Goal: Task Accomplishment & Management: Use online tool/utility

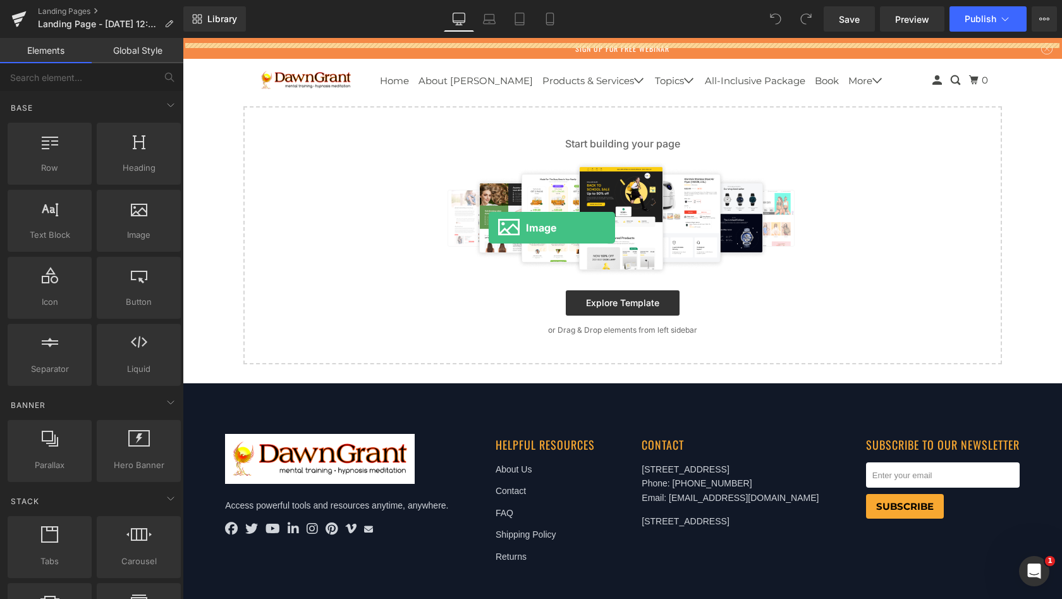
drag, startPoint x: 307, startPoint y: 266, endPoint x: 489, endPoint y: 228, distance: 185.4
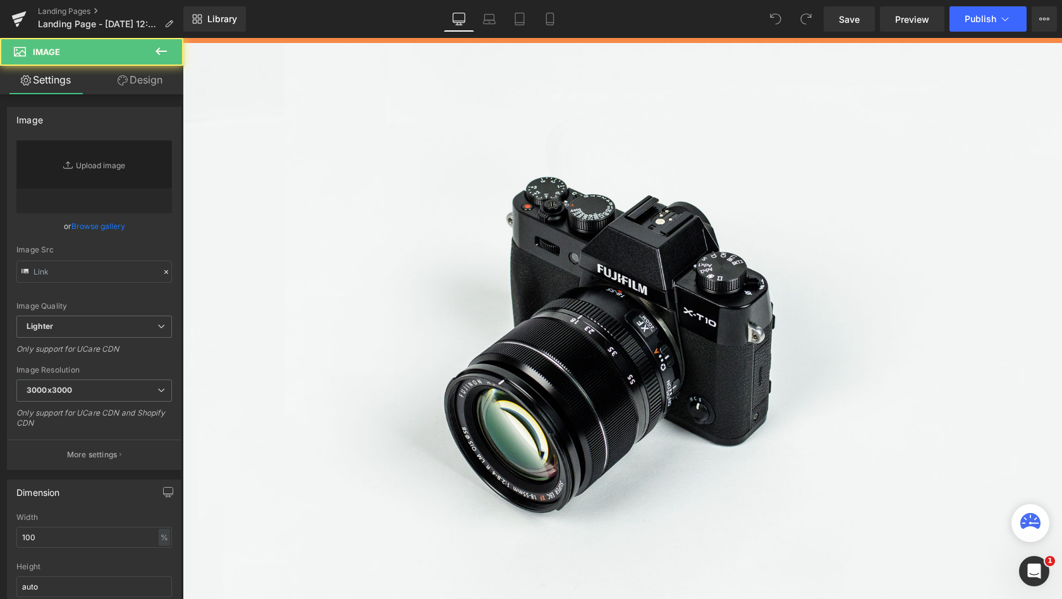
type input "//[DOMAIN_NAME][URL]"
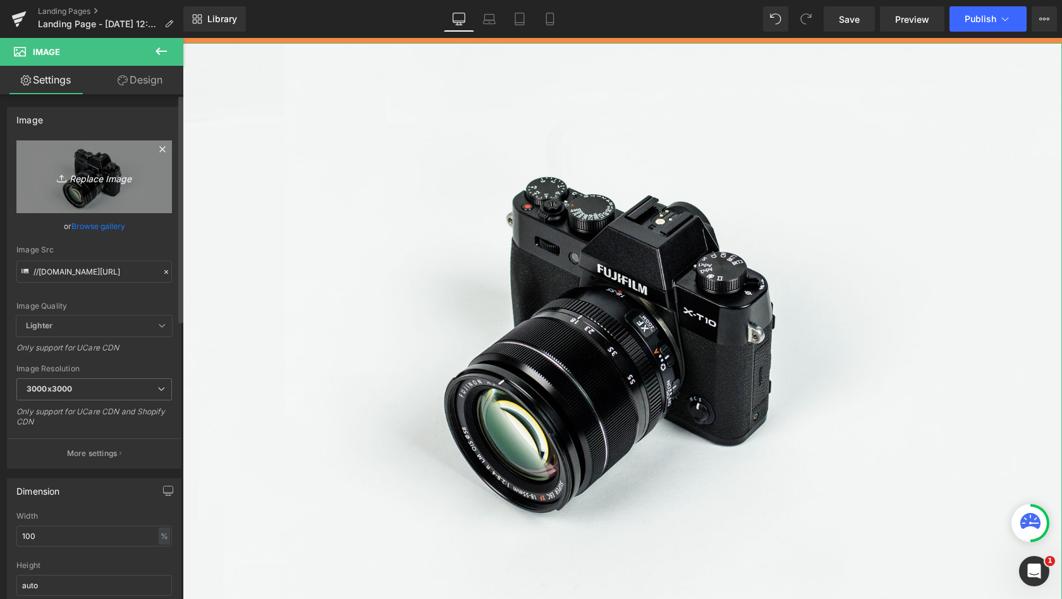
click at [97, 183] on icon "Replace Image" at bounding box center [94, 177] width 101 height 16
type input "C:\fakepath\WhatsApp Image 2025-08-22 at 05.40.18.jpeg"
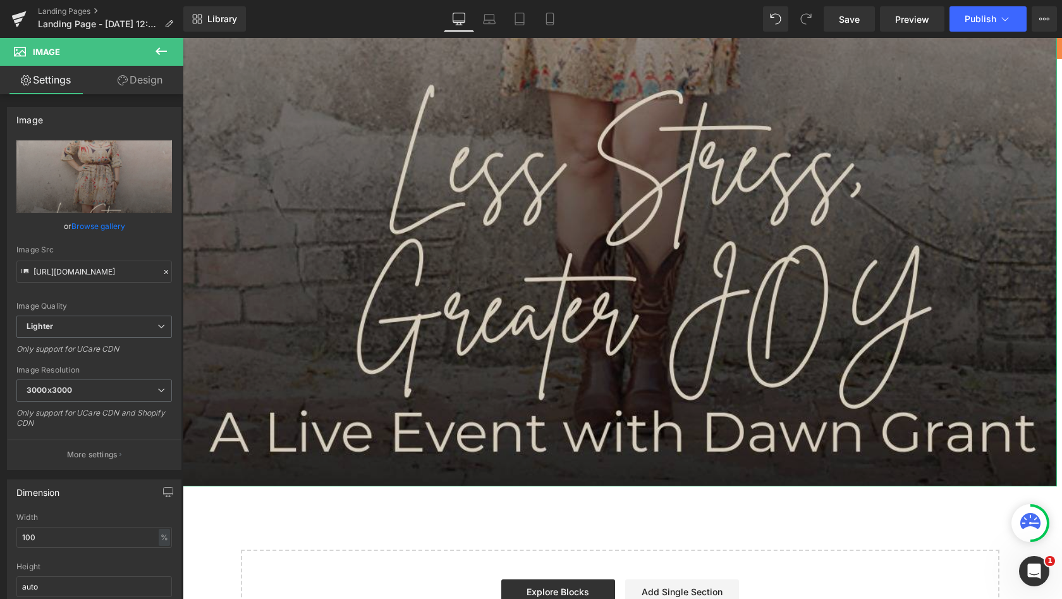
scroll to position [649, 0]
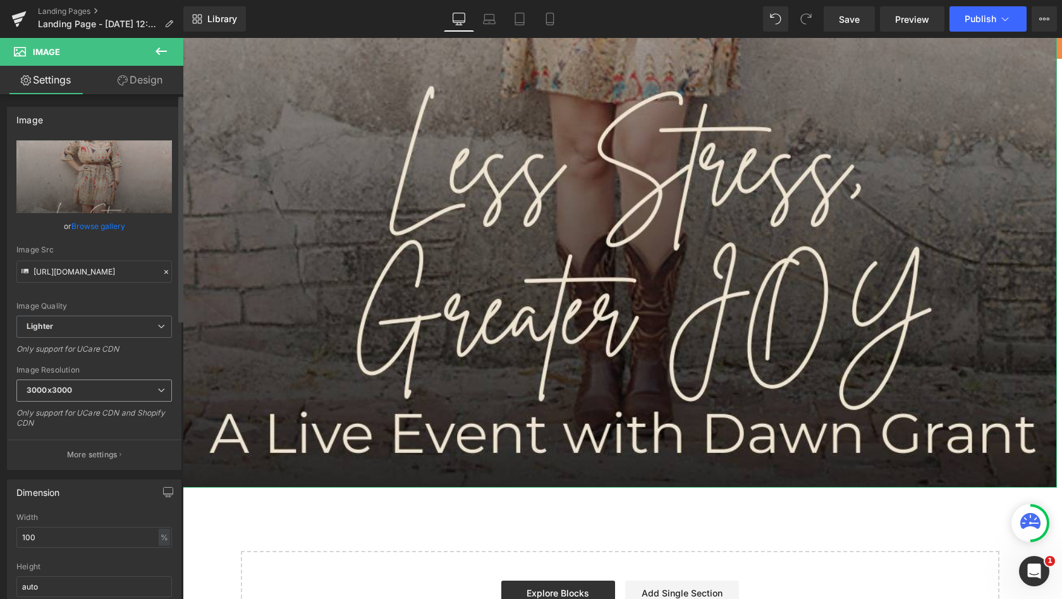
click at [157, 386] on icon at bounding box center [161, 390] width 8 height 8
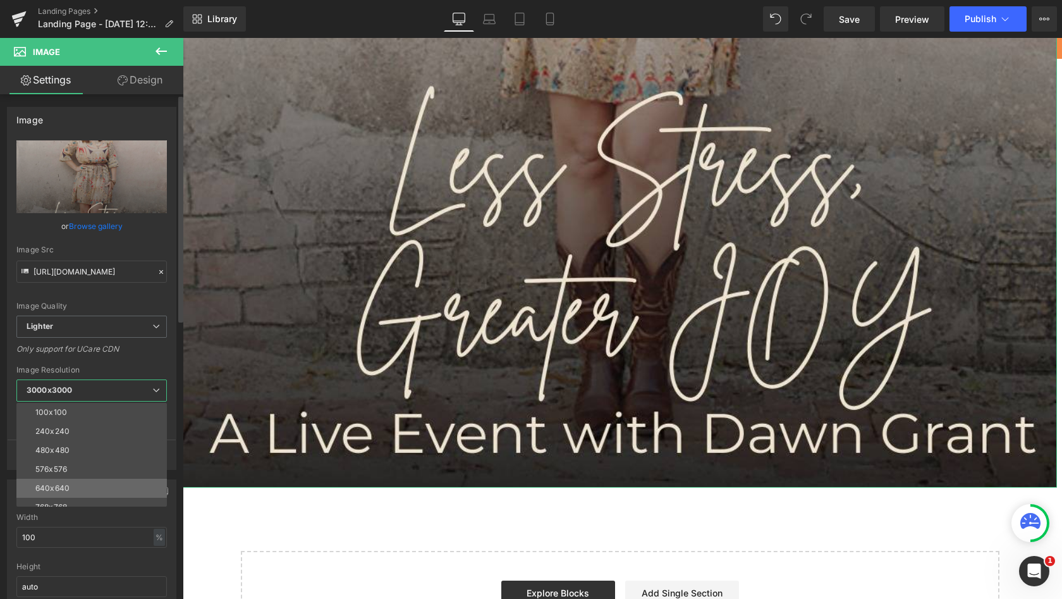
click at [75, 482] on li "640x640" at bounding box center [94, 488] width 156 height 19
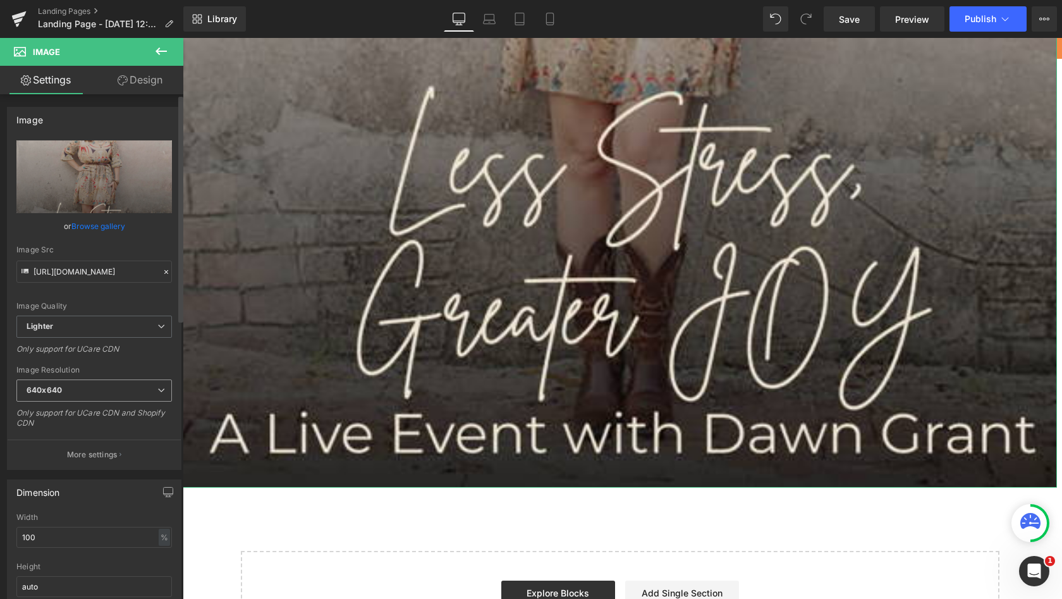
type input "https://ucarecdn.com/c30799de-f19a-4ee5-8380-dc98bc9c20de/-/format/auto/-/previ…"
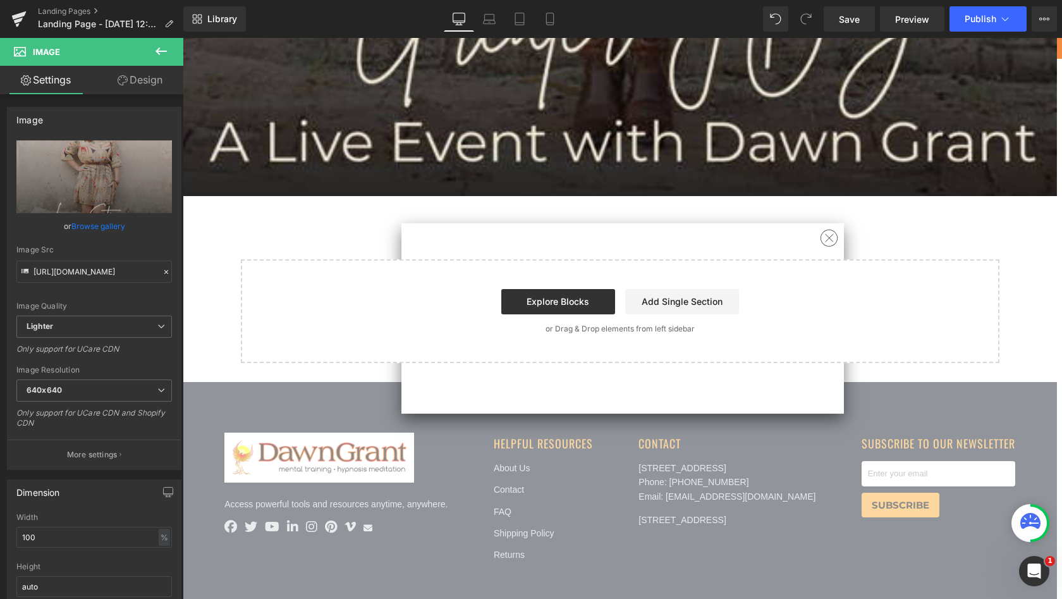
scroll to position [937, 0]
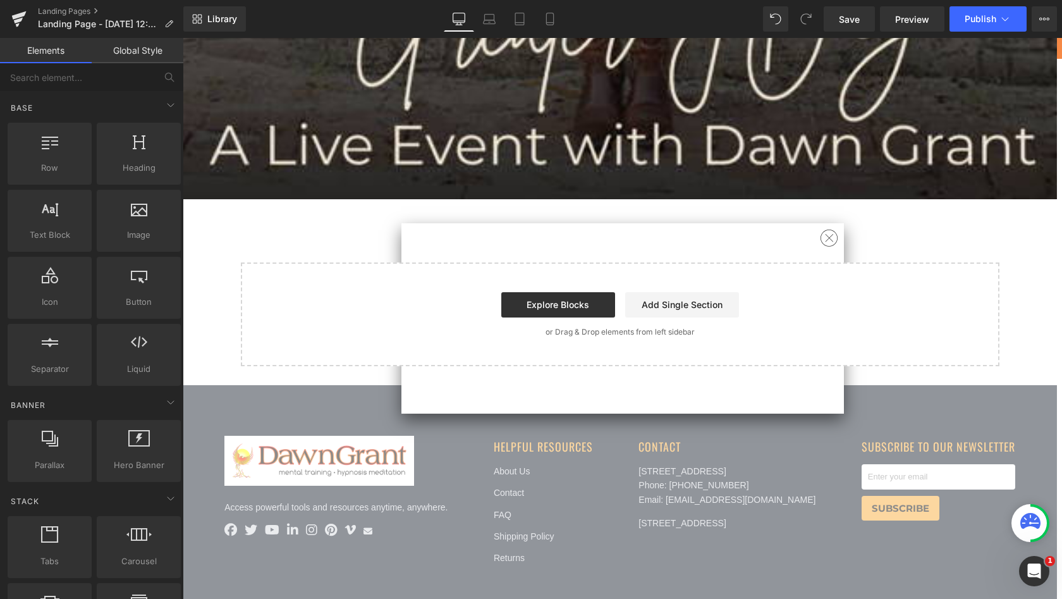
click at [679, 296] on link "Add Single Section" at bounding box center [682, 304] width 114 height 25
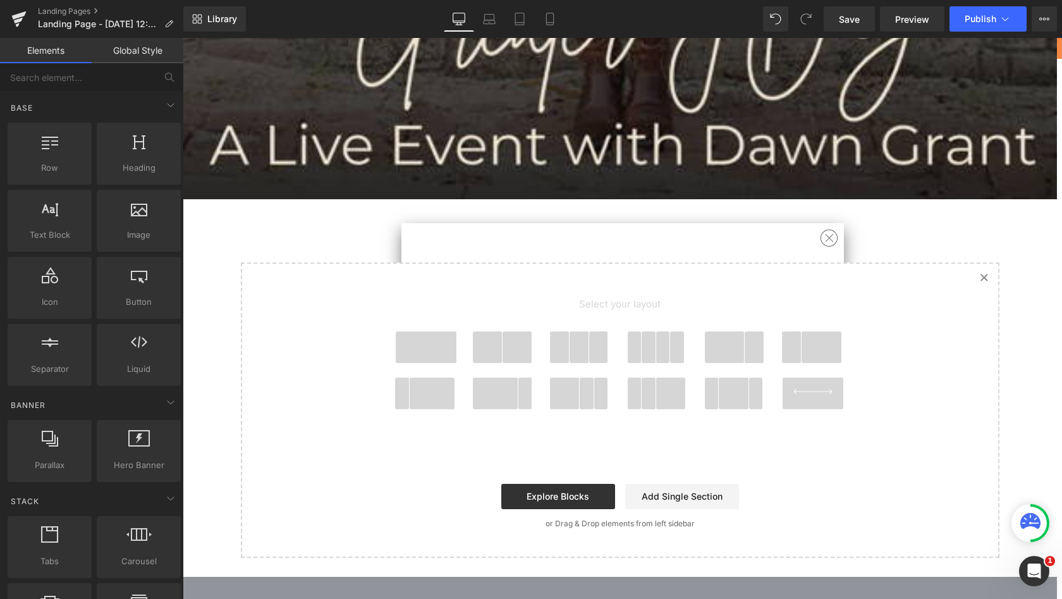
click at [427, 336] on span at bounding box center [426, 347] width 61 height 32
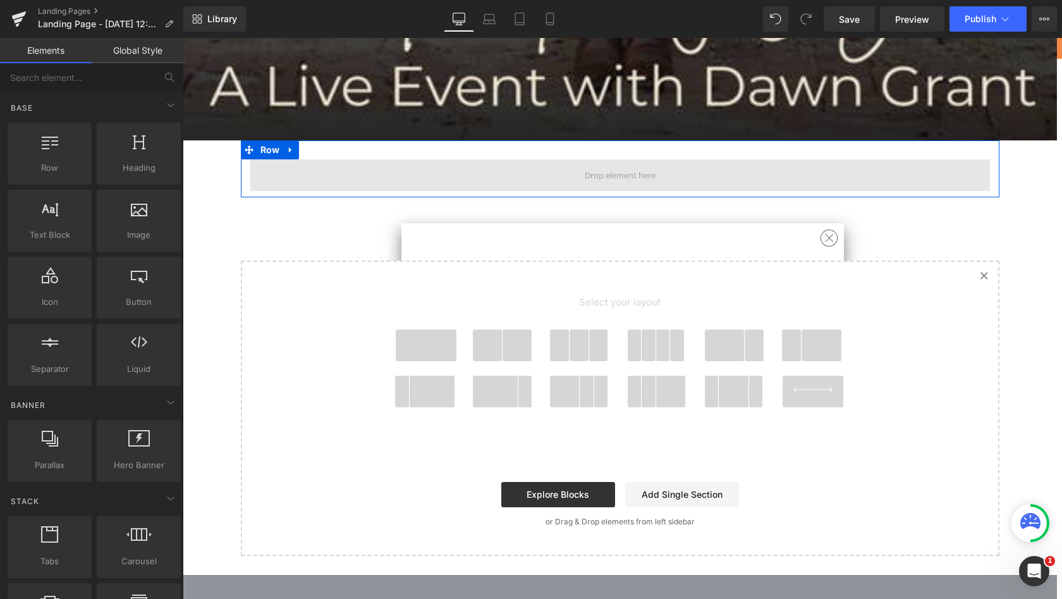
scroll to position [919, 0]
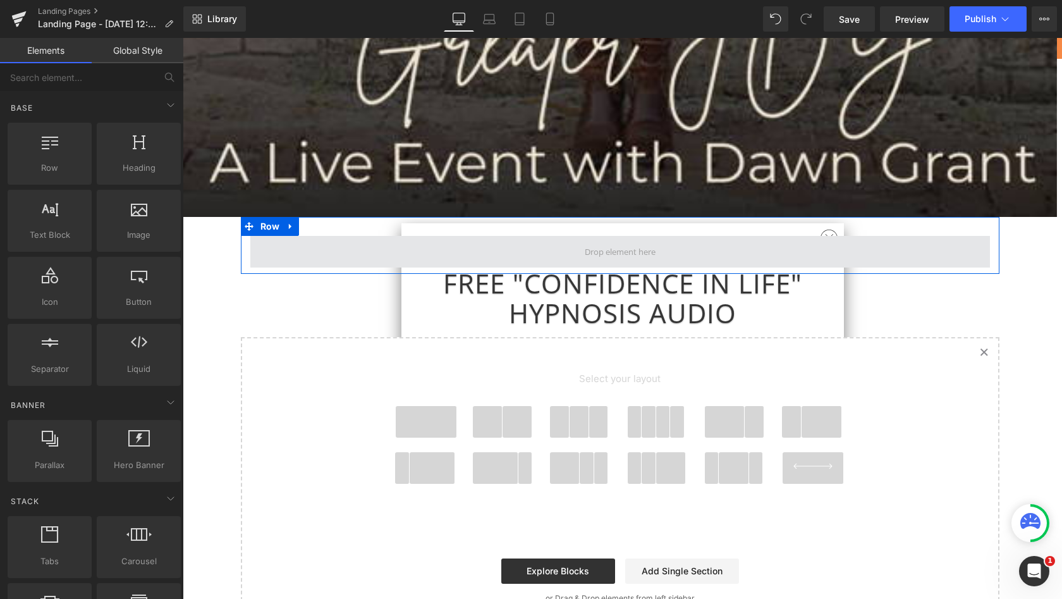
click at [589, 242] on span at bounding box center [620, 251] width 80 height 23
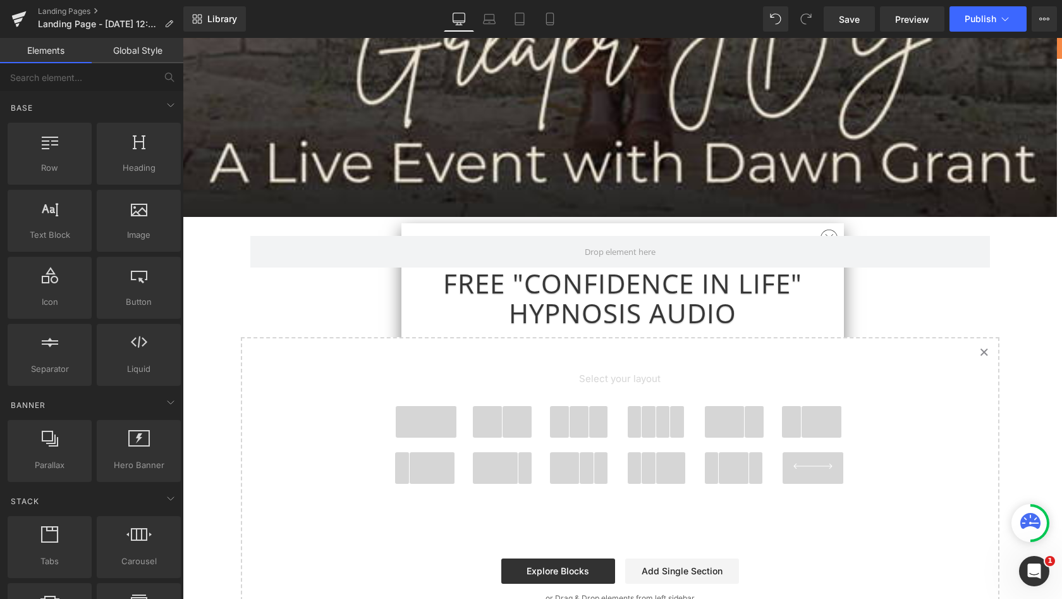
scroll to position [0, 0]
click at [63, 84] on input "text" at bounding box center [78, 77] width 156 height 28
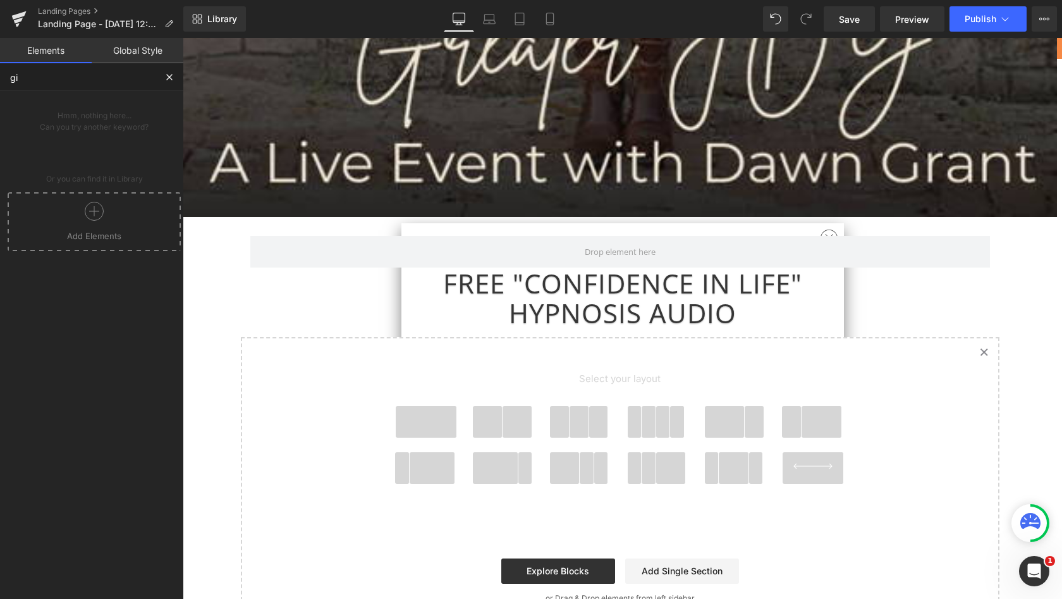
type input "g"
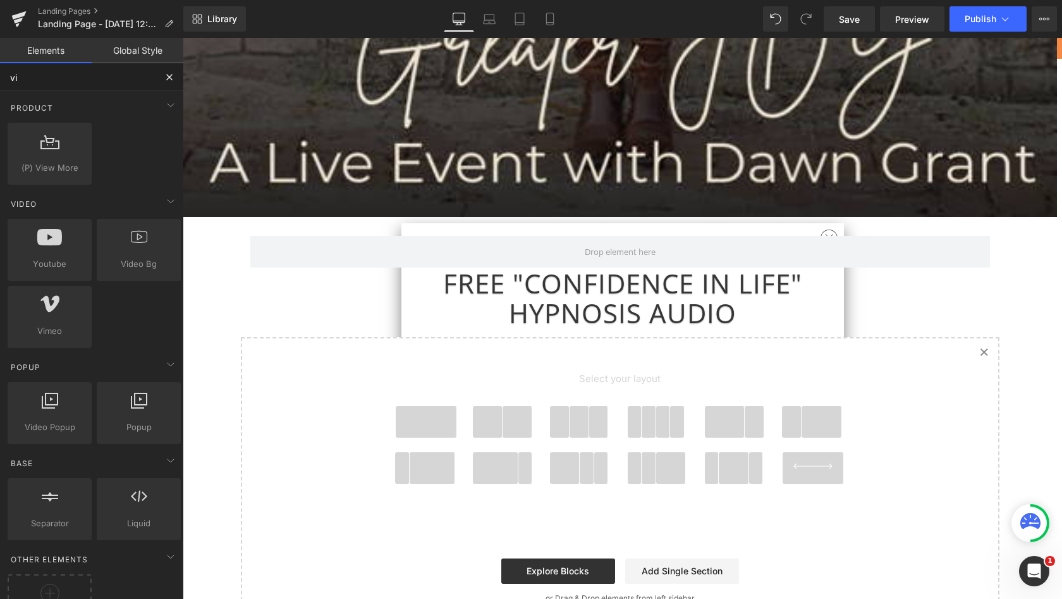
type input "v"
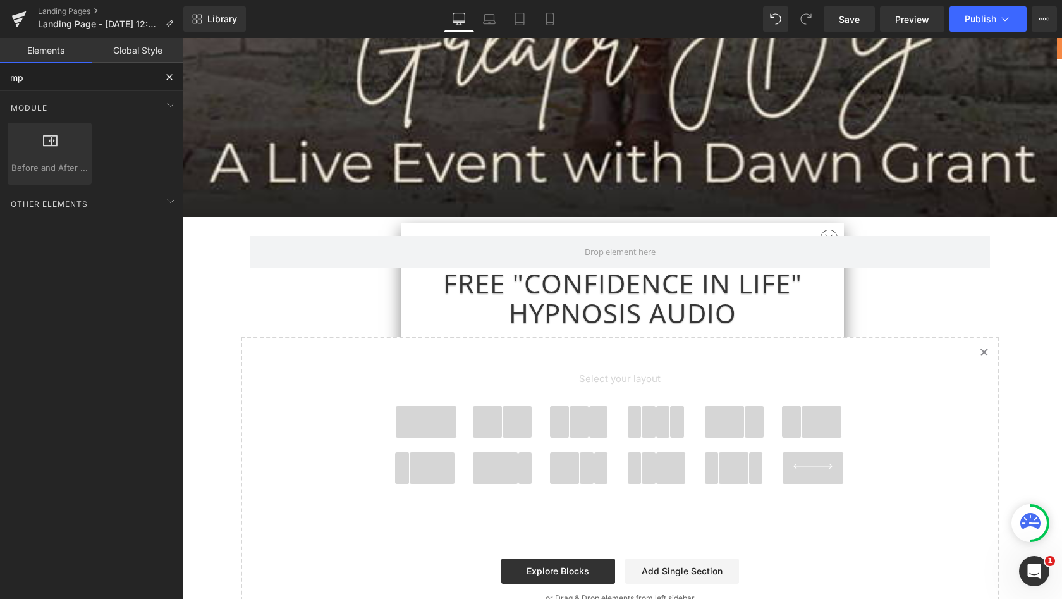
type input "m"
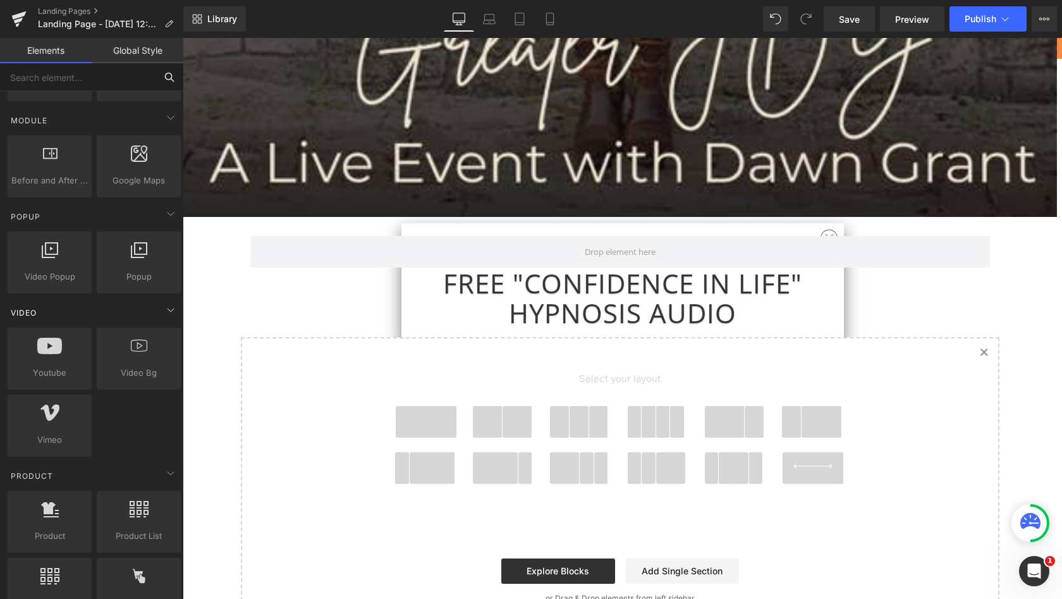
scroll to position [641, 0]
click at [134, 347] on icon at bounding box center [139, 345] width 16 height 16
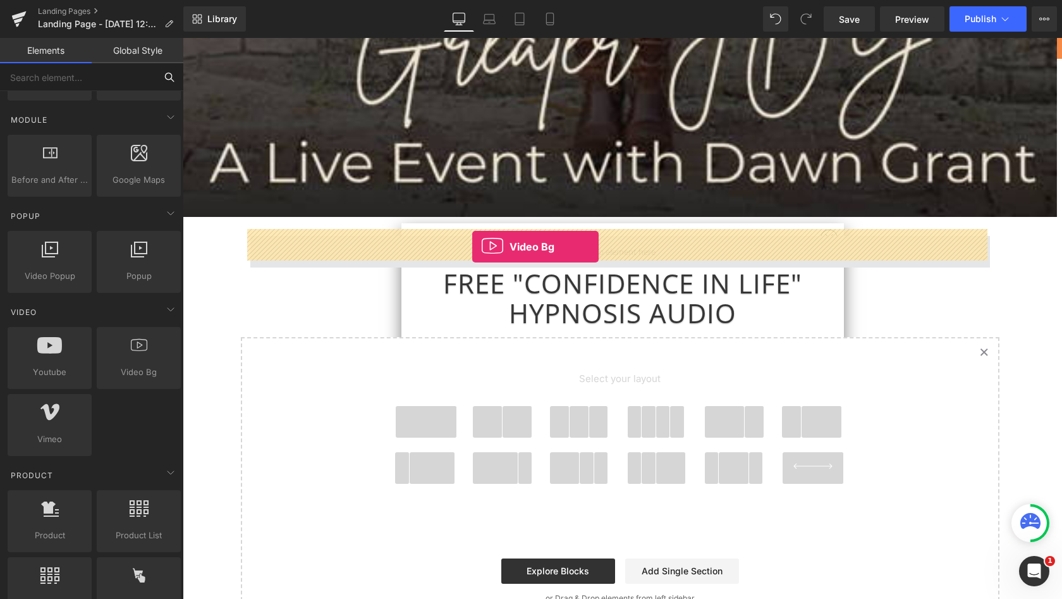
drag, startPoint x: 317, startPoint y: 384, endPoint x: 472, endPoint y: 247, distance: 207.8
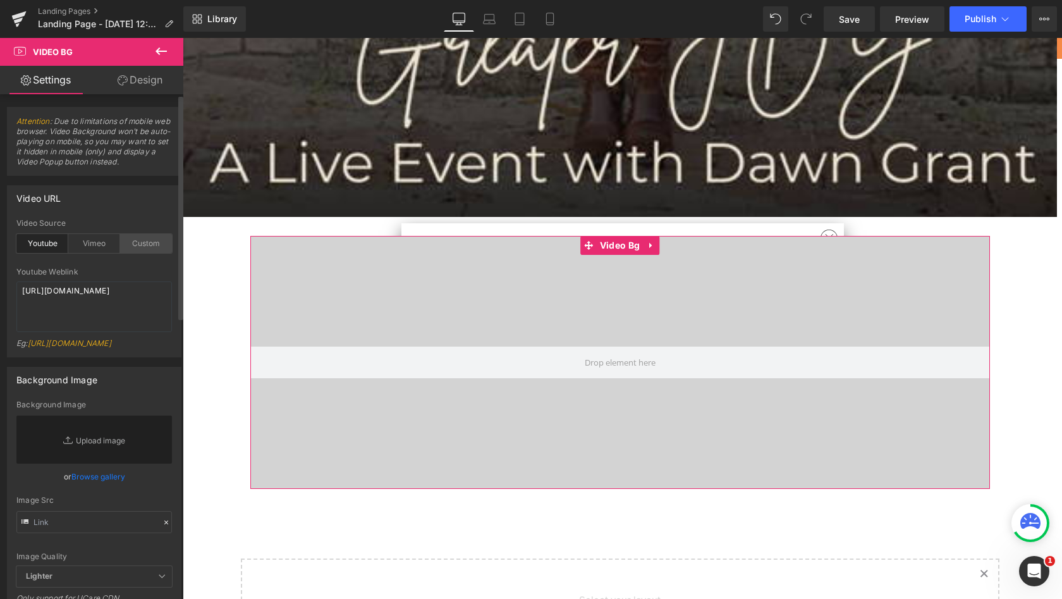
click at [144, 242] on div "Custom" at bounding box center [146, 243] width 52 height 19
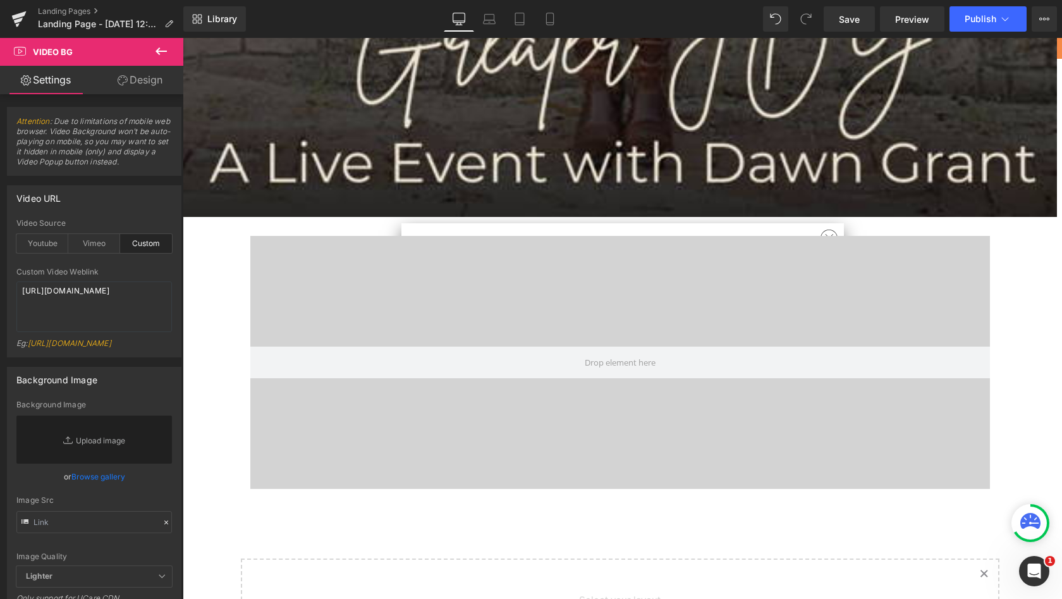
click at [163, 50] on icon at bounding box center [161, 51] width 15 height 15
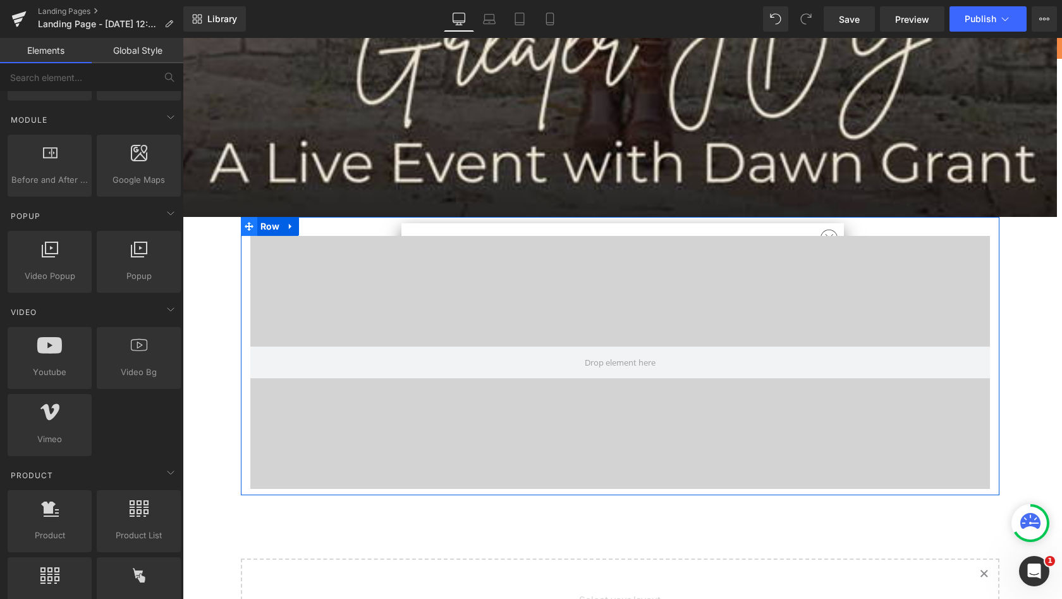
click at [248, 222] on icon at bounding box center [249, 226] width 9 height 9
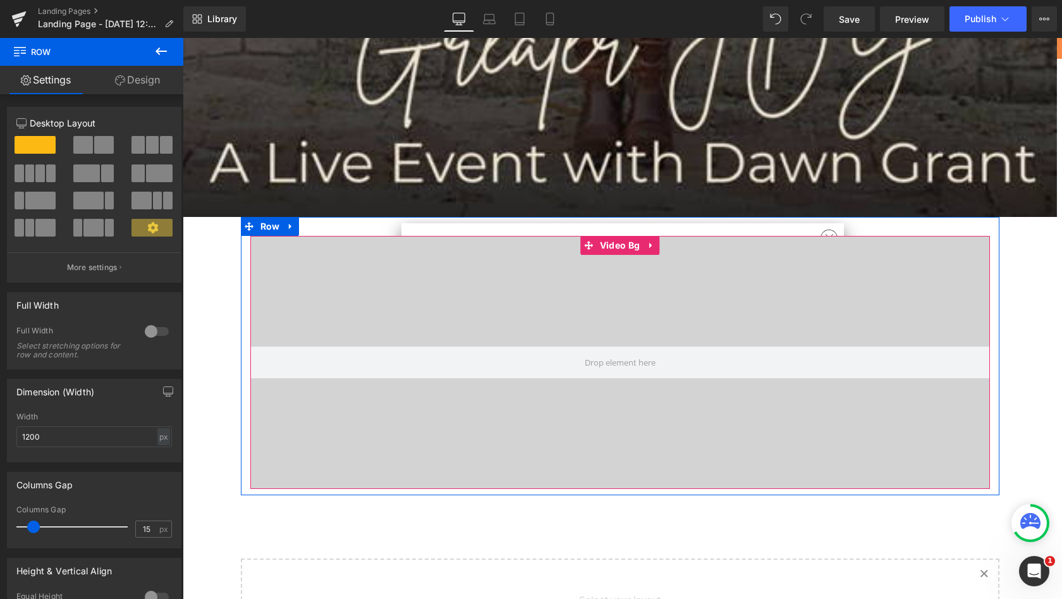
click at [393, 268] on div at bounding box center [620, 362] width 740 height 253
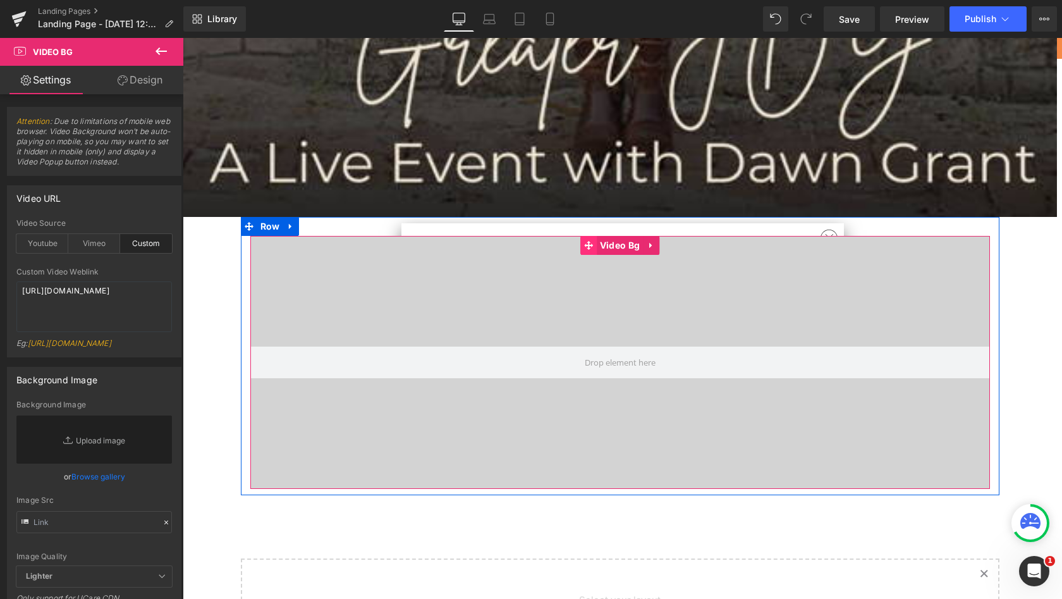
click at [588, 241] on icon at bounding box center [588, 245] width 9 height 9
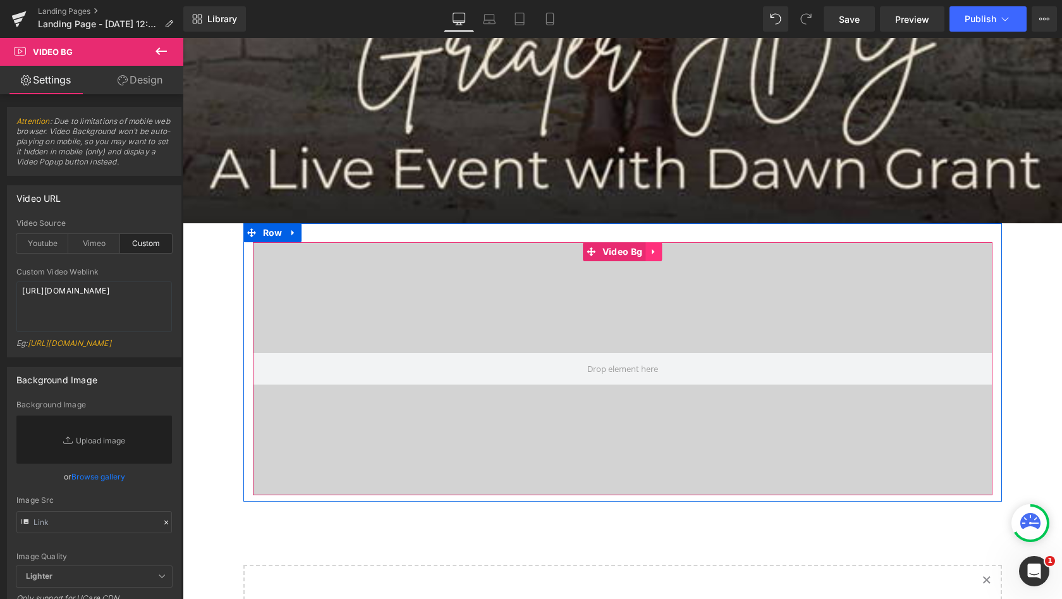
click at [652, 249] on icon at bounding box center [653, 252] width 3 height 6
click at [661, 247] on icon at bounding box center [662, 251] width 9 height 9
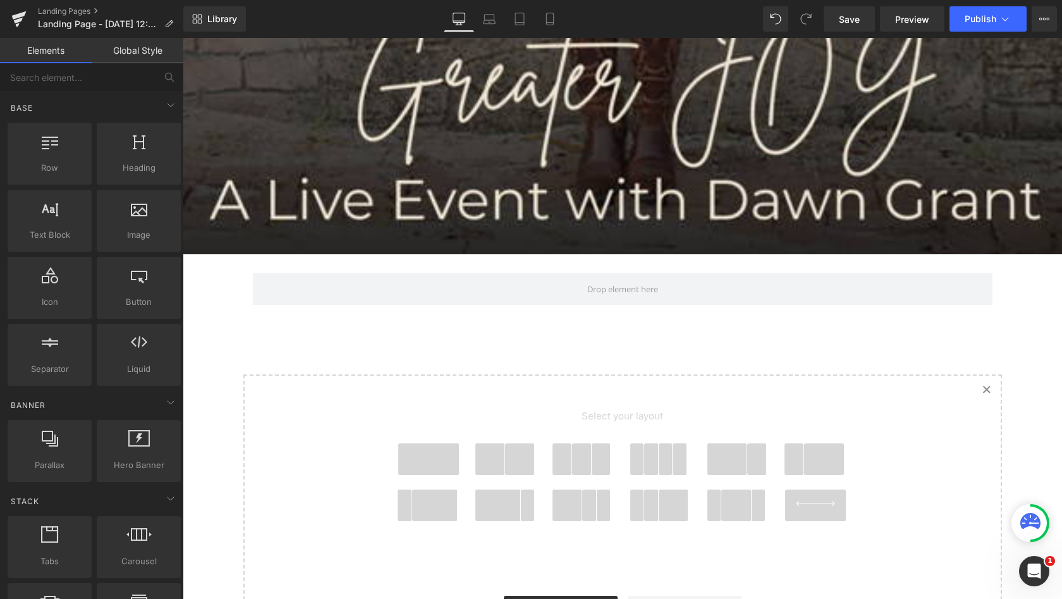
scroll to position [0, 0]
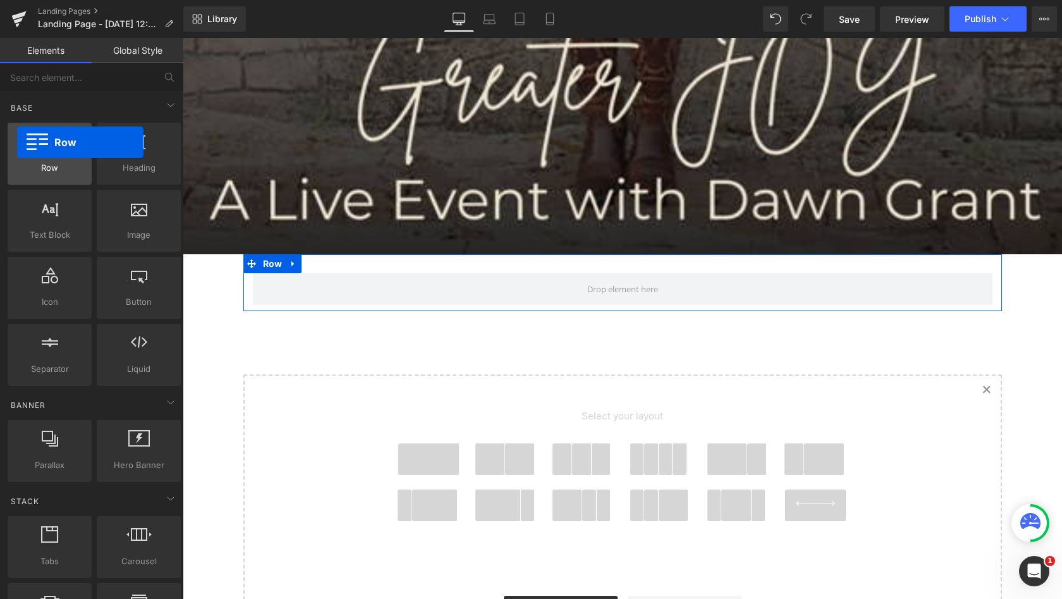
drag, startPoint x: 46, startPoint y: 156, endPoint x: 17, endPoint y: 142, distance: 32.0
click at [17, 142] on div at bounding box center [49, 147] width 77 height 28
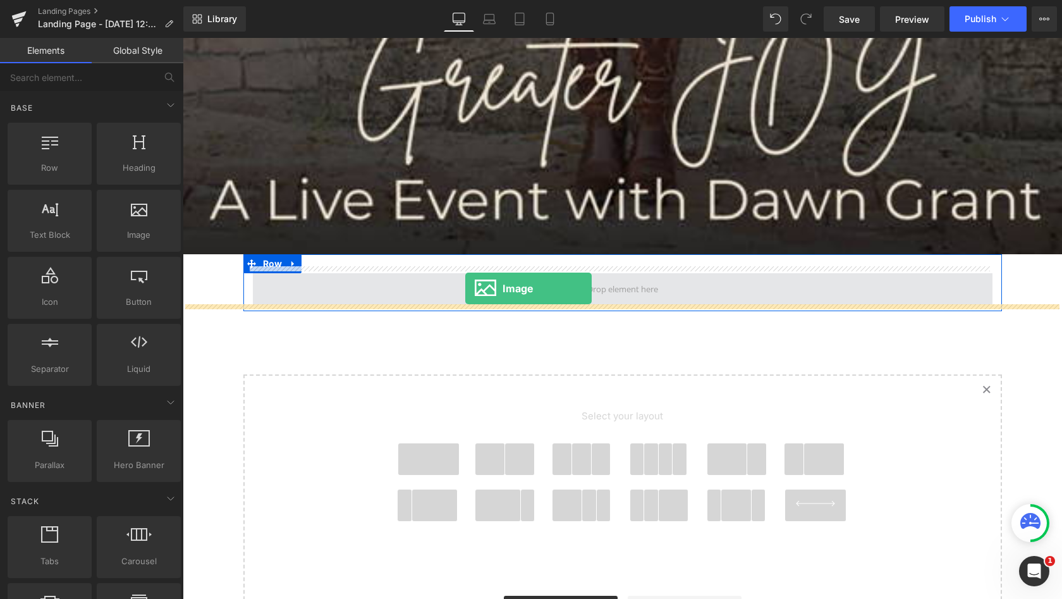
drag, startPoint x: 324, startPoint y: 266, endPoint x: 465, endPoint y: 288, distance: 143.5
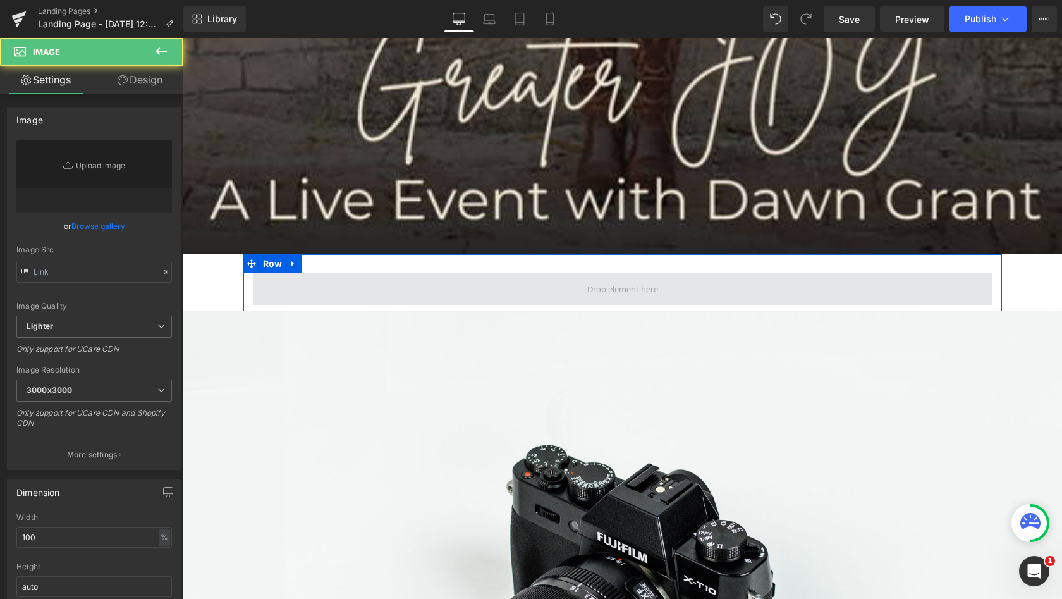
type input "//[DOMAIN_NAME][URL]"
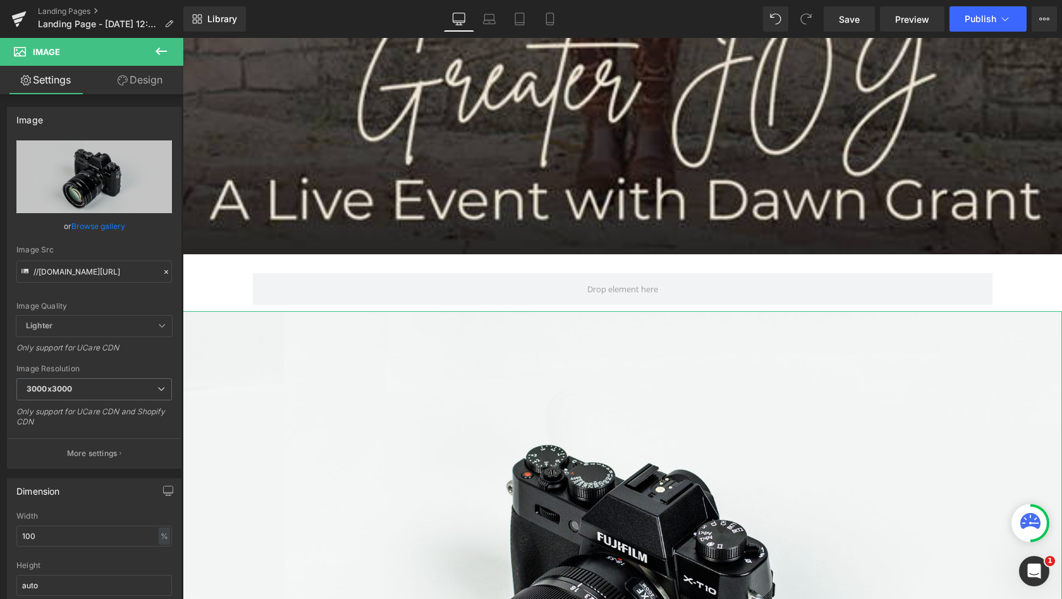
click at [138, 82] on link "Design" at bounding box center [140, 80] width 92 height 28
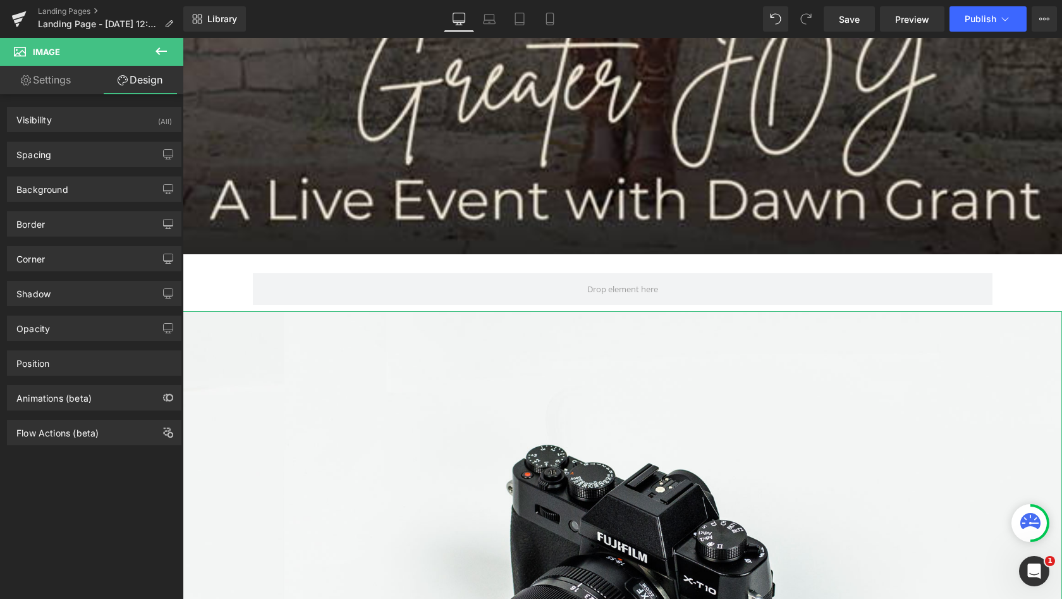
click at [54, 79] on link "Settings" at bounding box center [46, 80] width 92 height 28
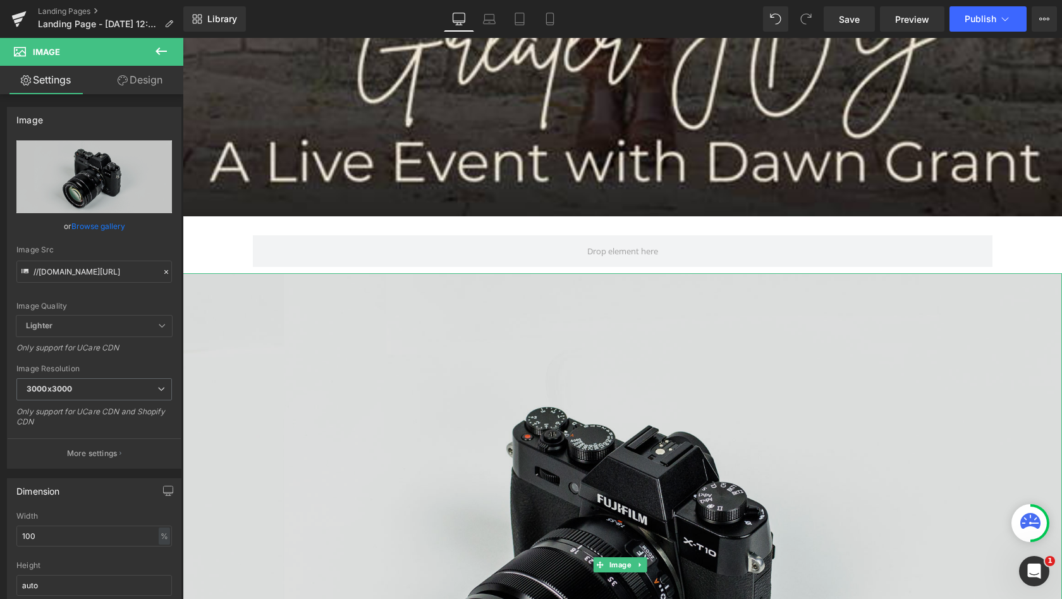
scroll to position [981, 0]
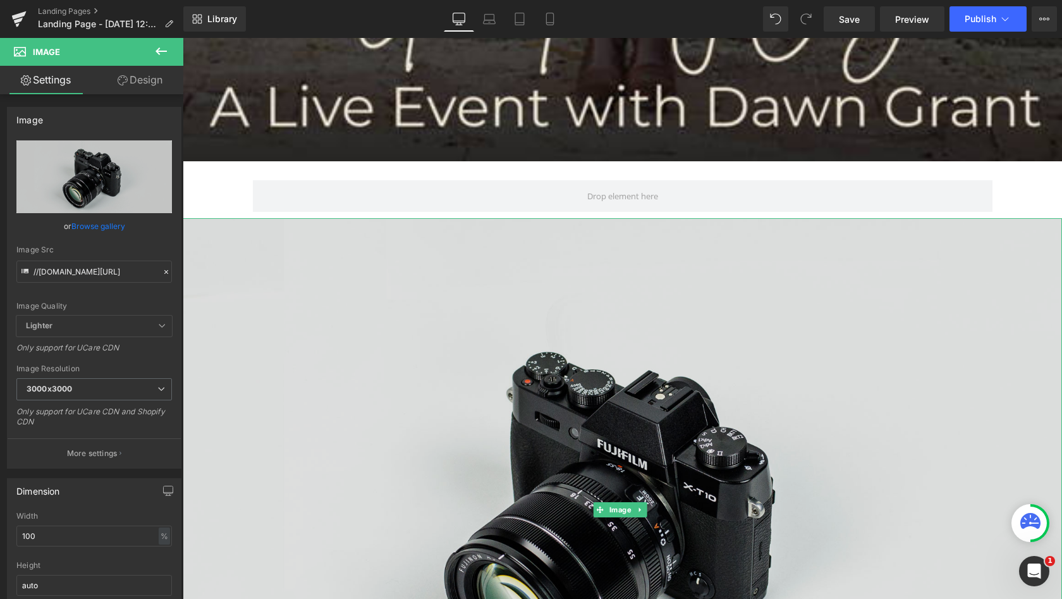
click at [894, 260] on img at bounding box center [623, 509] width 880 height 583
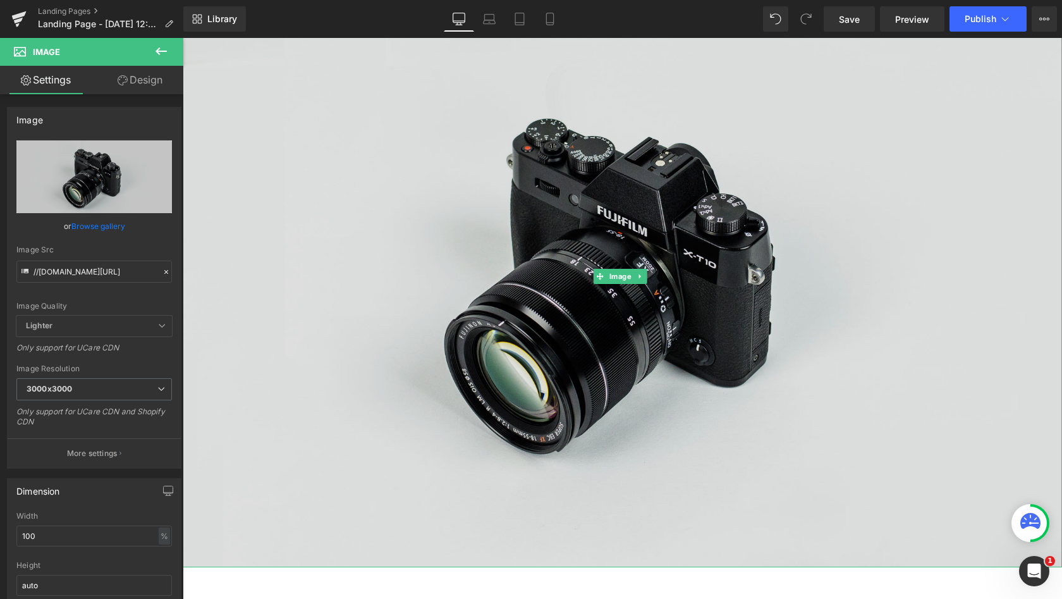
scroll to position [1066, 0]
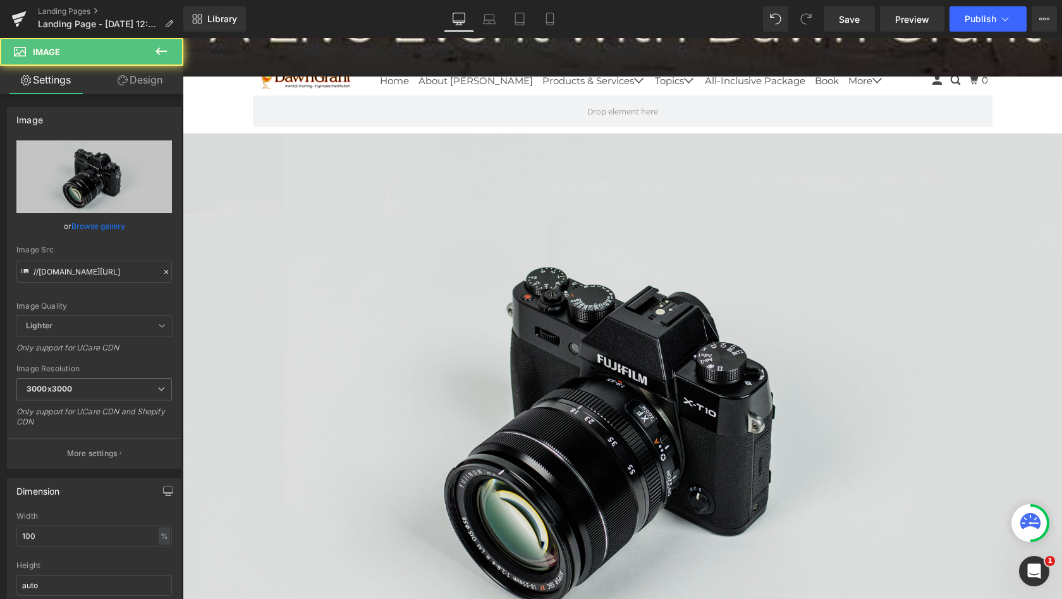
click at [612, 320] on img at bounding box center [623, 424] width 880 height 583
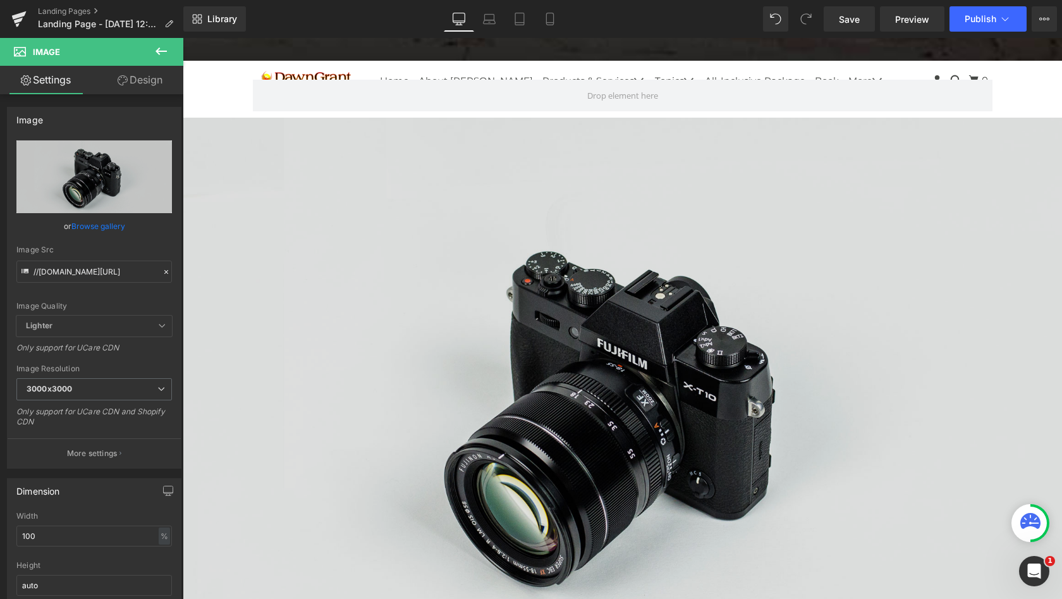
scroll to position [1084, 0]
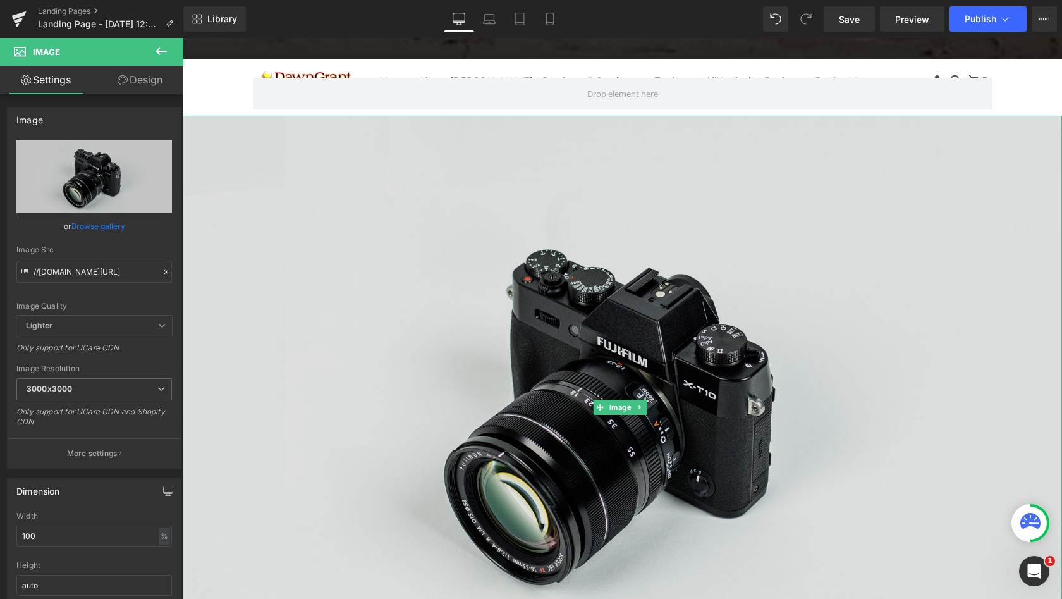
click at [680, 306] on img at bounding box center [623, 407] width 880 height 583
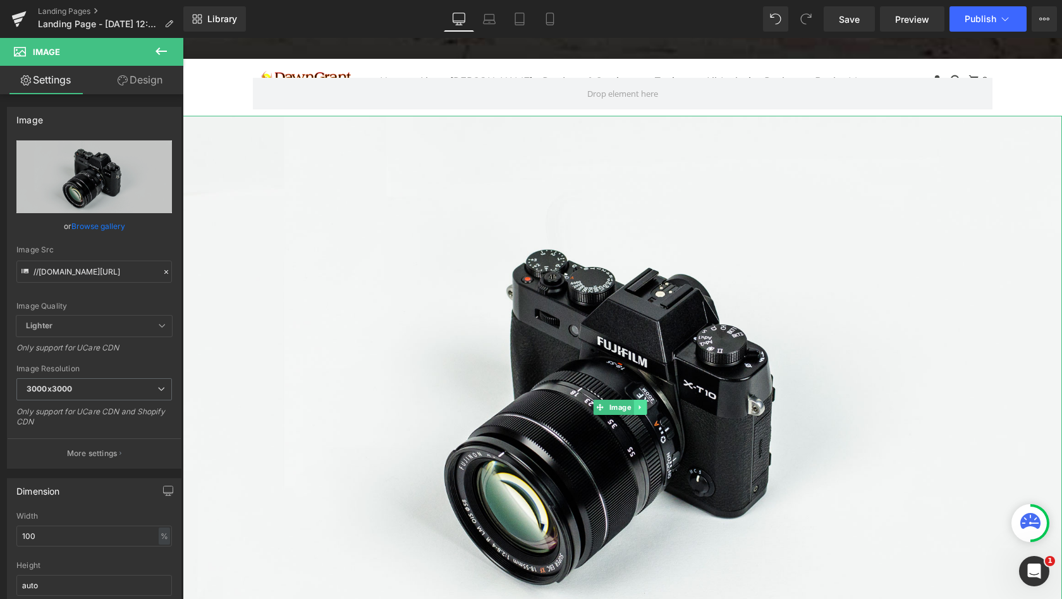
click at [641, 403] on icon at bounding box center [640, 407] width 7 height 8
click at [648, 403] on icon at bounding box center [646, 406] width 7 height 7
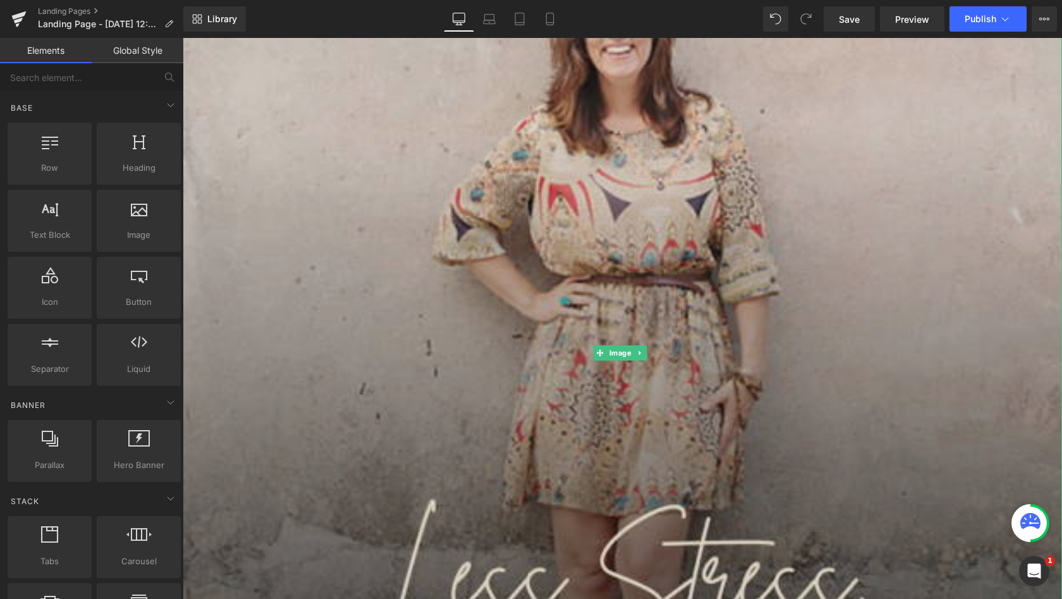
scroll to position [236, 0]
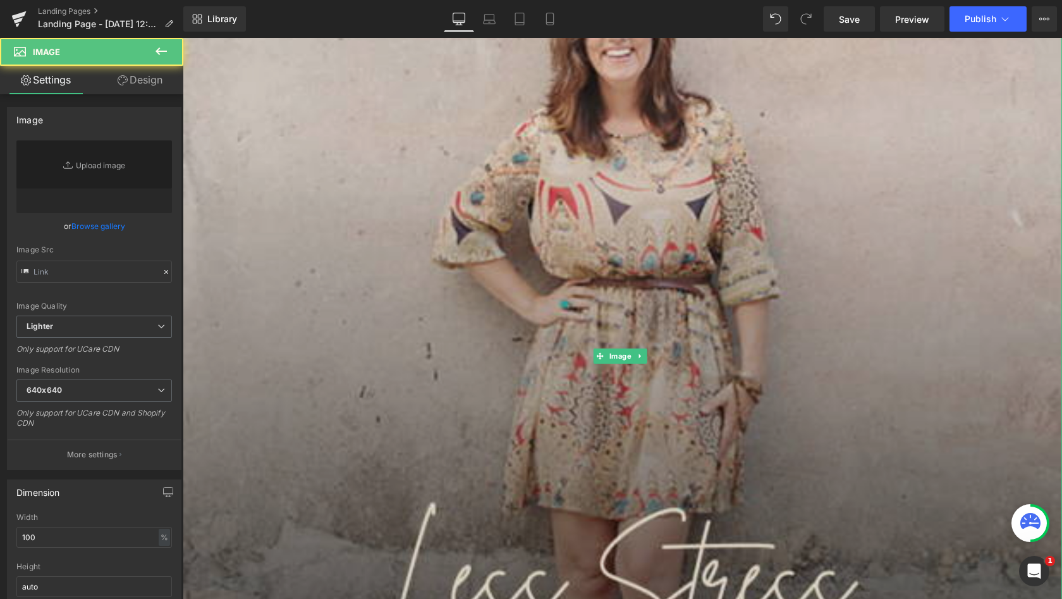
type input "https://ucarecdn.com/c30799de-f19a-4ee5-8380-dc98bc9c20de/-/format/auto/-/previ…"
click at [403, 188] on img at bounding box center [623, 357] width 880 height 1100
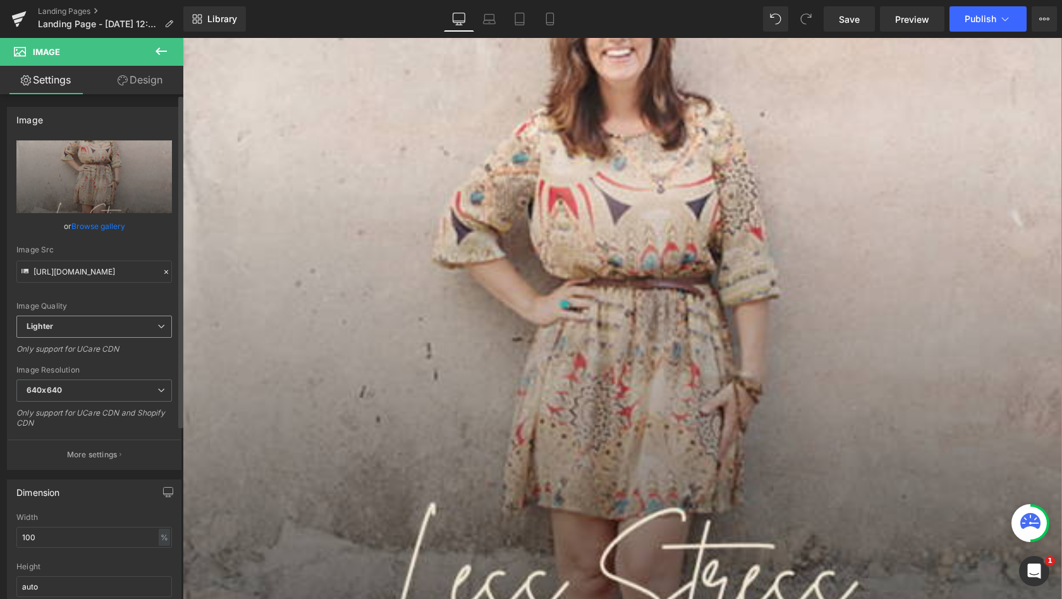
click at [157, 324] on icon at bounding box center [161, 326] width 8 height 8
click at [126, 300] on div "Image Quality Lighter Lightest Lighter Lighter Lightest Only support for UCare …" at bounding box center [91, 227] width 150 height 175
click at [102, 388] on span "640x640" at bounding box center [94, 390] width 156 height 22
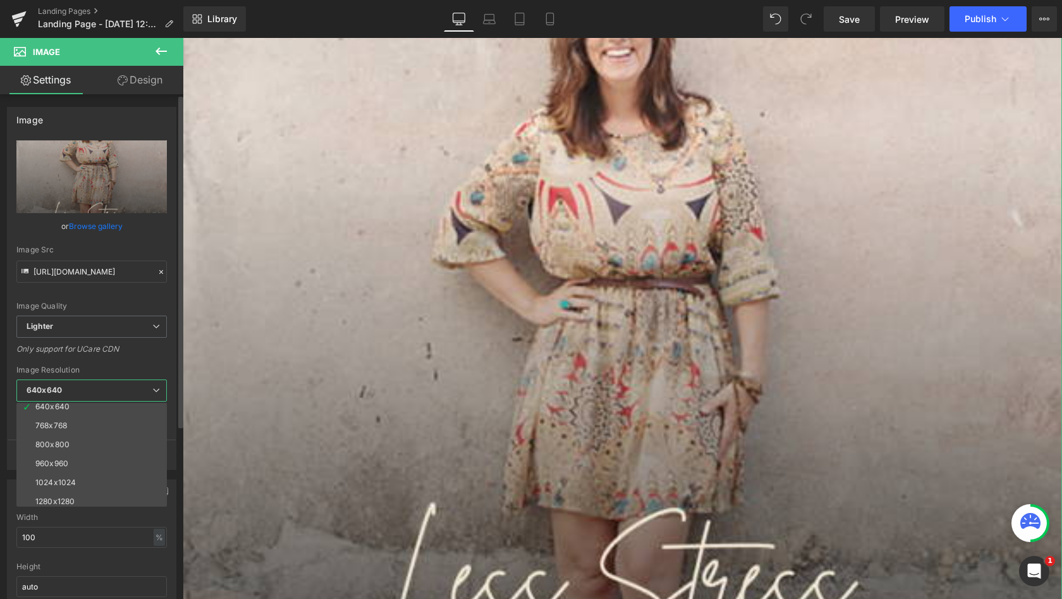
scroll to position [70, 0]
click at [121, 355] on div "Only support for UCare CDN" at bounding box center [91, 353] width 150 height 18
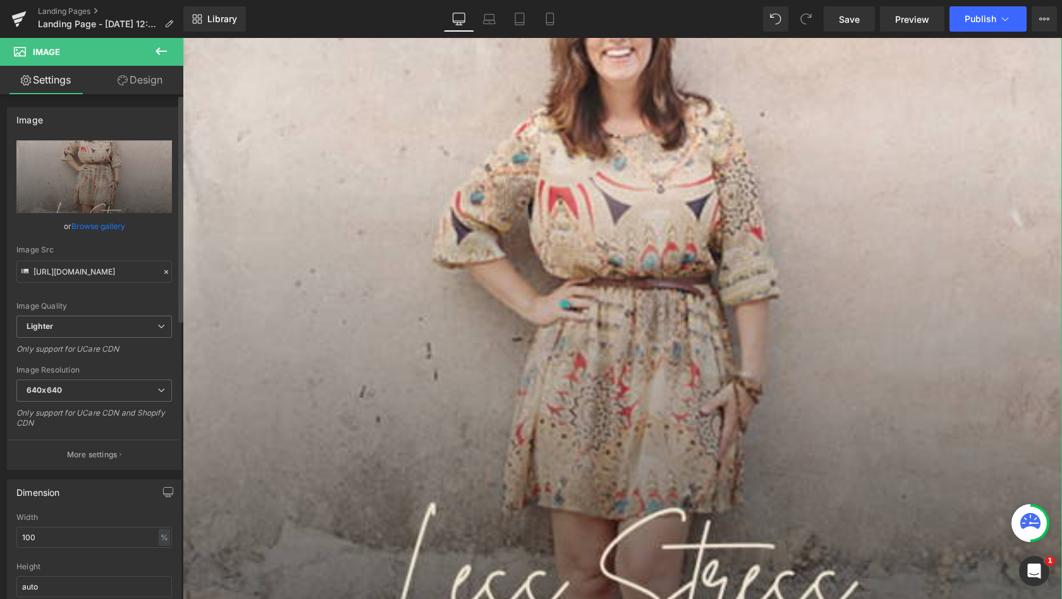
scroll to position [0, 0]
click at [147, 78] on link "Design" at bounding box center [140, 80] width 92 height 28
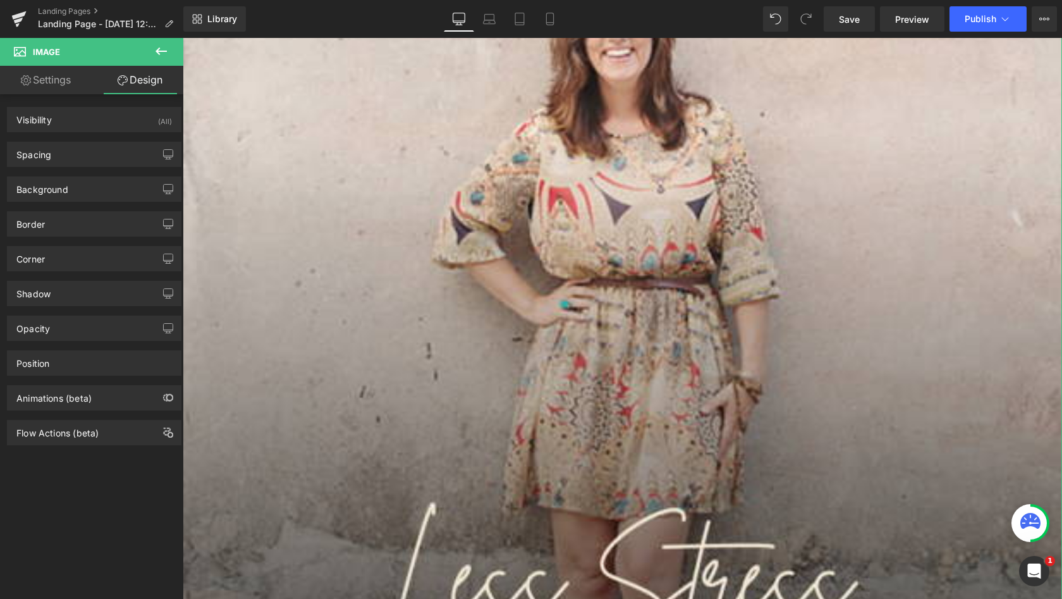
click at [75, 79] on link "Settings" at bounding box center [46, 80] width 92 height 28
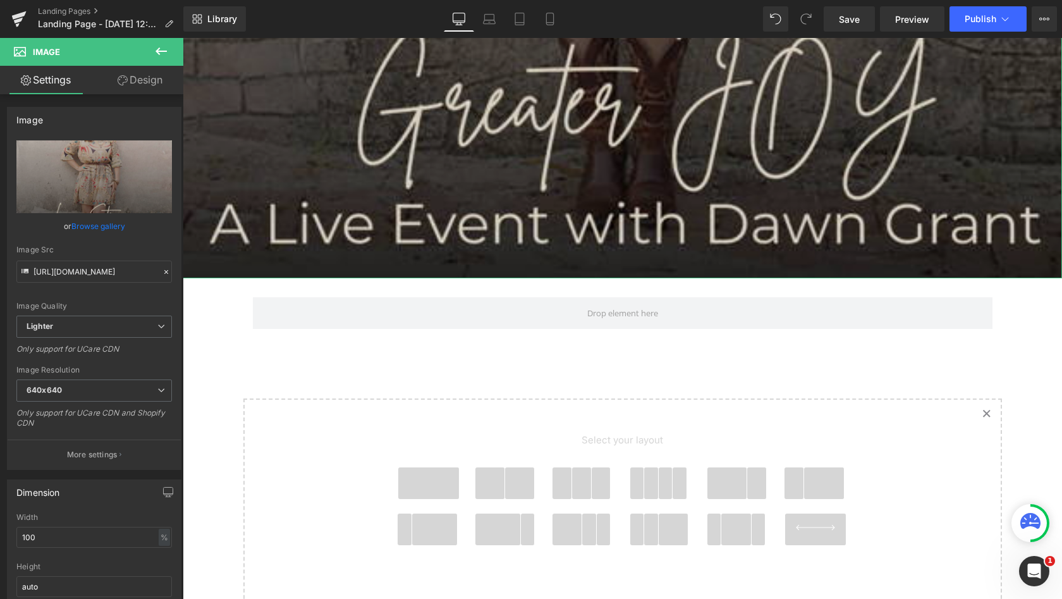
scroll to position [875, 0]
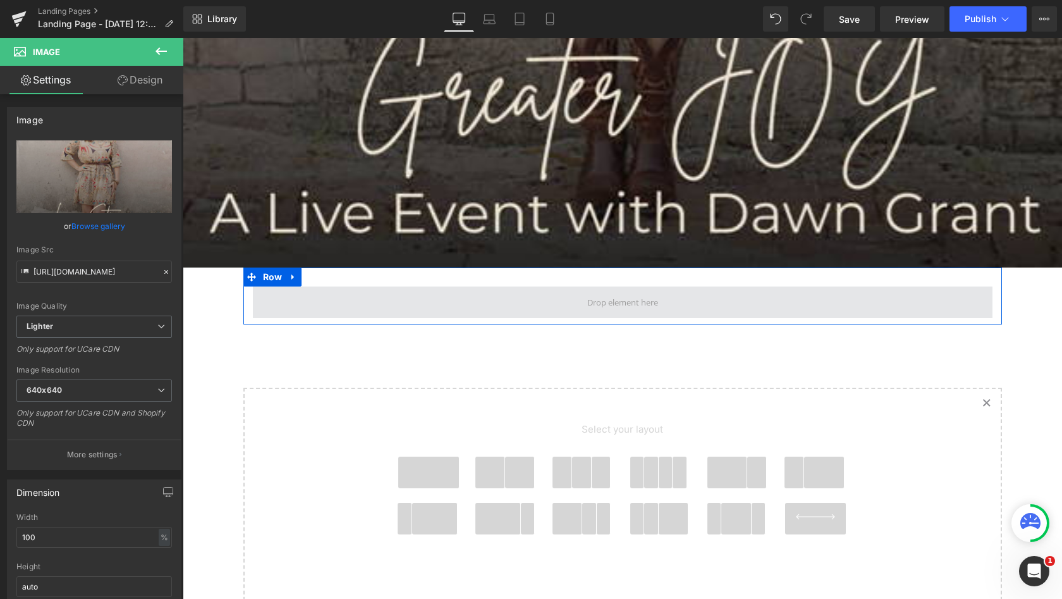
click at [583, 292] on span at bounding box center [623, 301] width 80 height 23
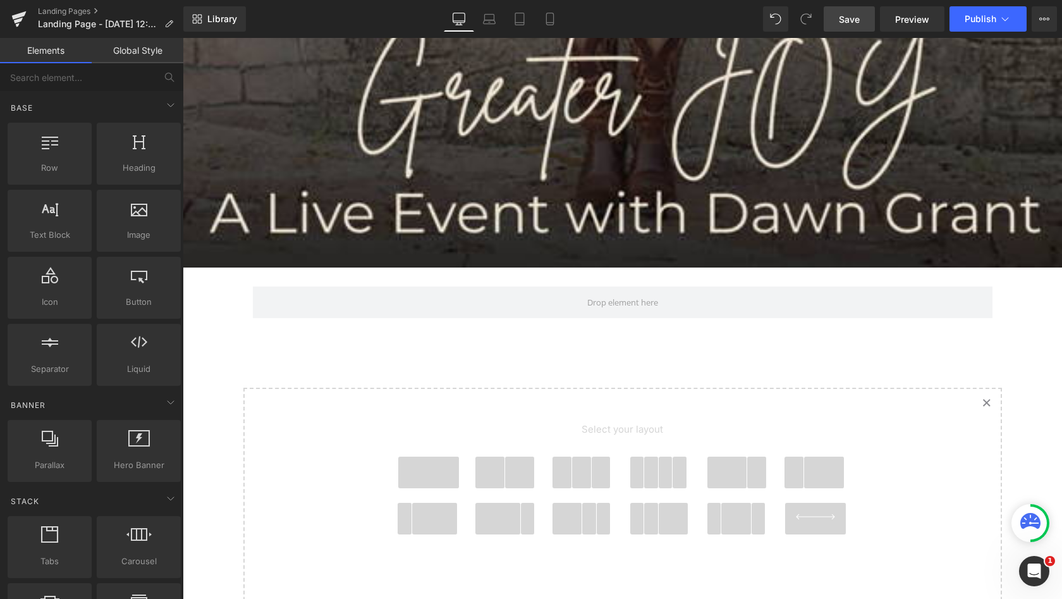
click at [848, 20] on span "Save" at bounding box center [849, 19] width 21 height 13
click at [169, 24] on icon at bounding box center [168, 24] width 9 height 9
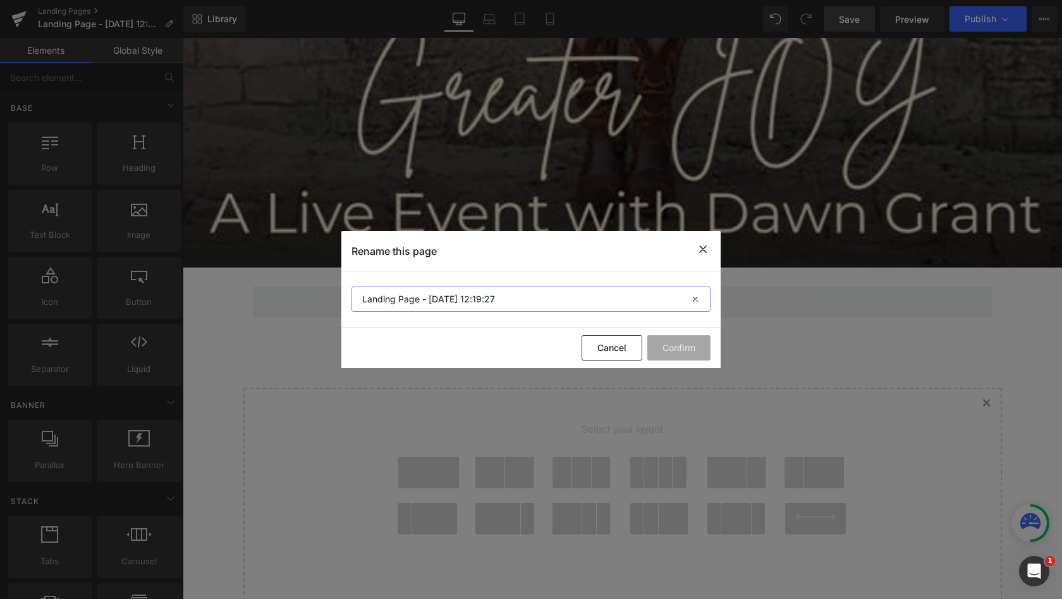
drag, startPoint x: 500, startPoint y: 297, endPoint x: 278, endPoint y: 295, distance: 222.0
click at [278, 295] on div "Rename this page Landing Page - Aug 22, 12:19:27 Cancel Confirm" at bounding box center [531, 299] width 1062 height 599
type input "Less Stress Live Event [DATE]"
click at [680, 348] on button "Confirm" at bounding box center [679, 347] width 63 height 25
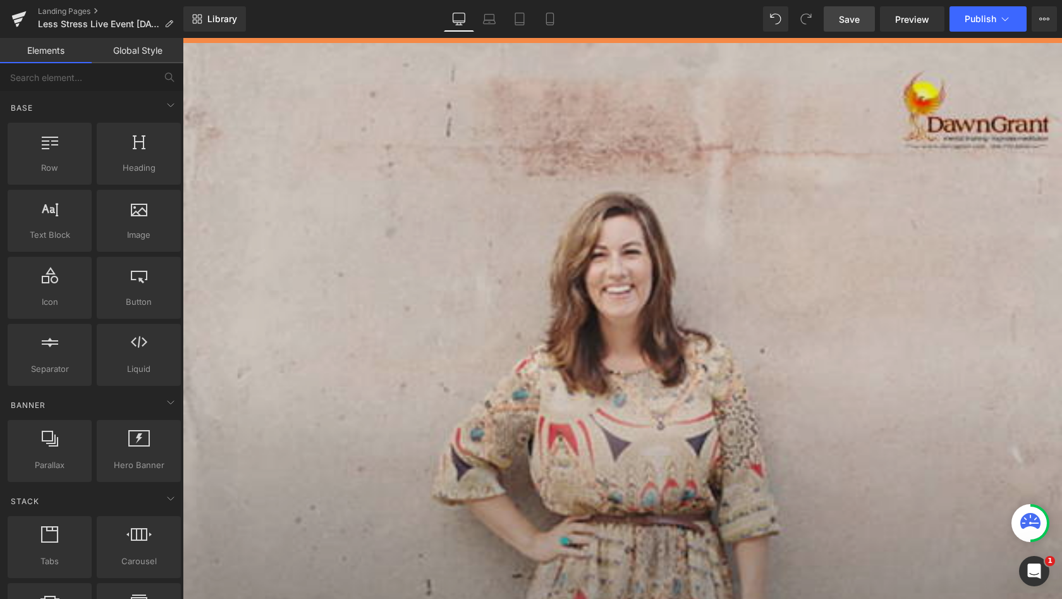
scroll to position [0, 0]
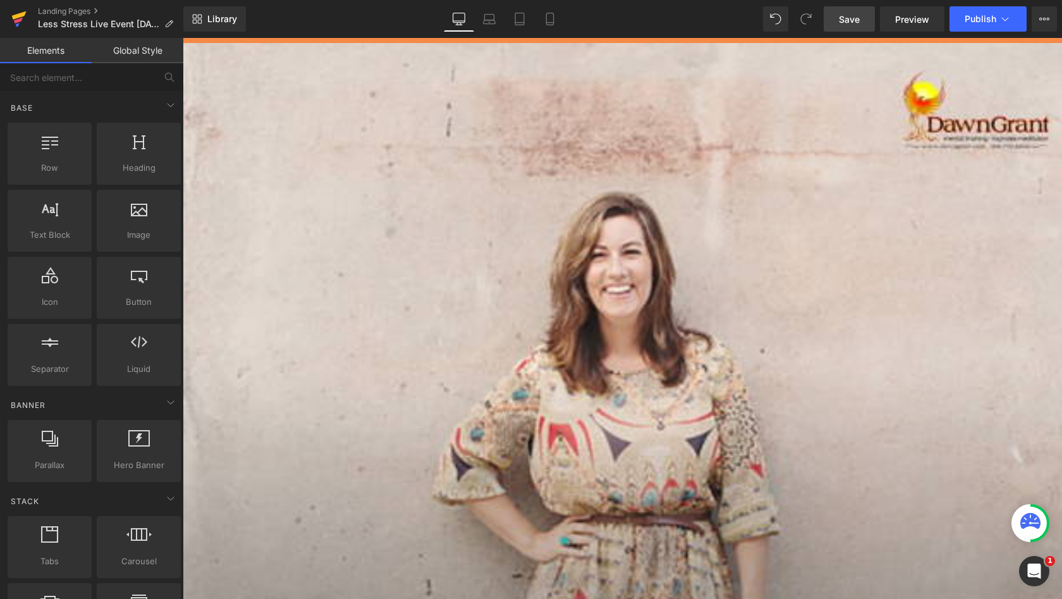
click at [18, 18] on icon at bounding box center [19, 15] width 15 height 8
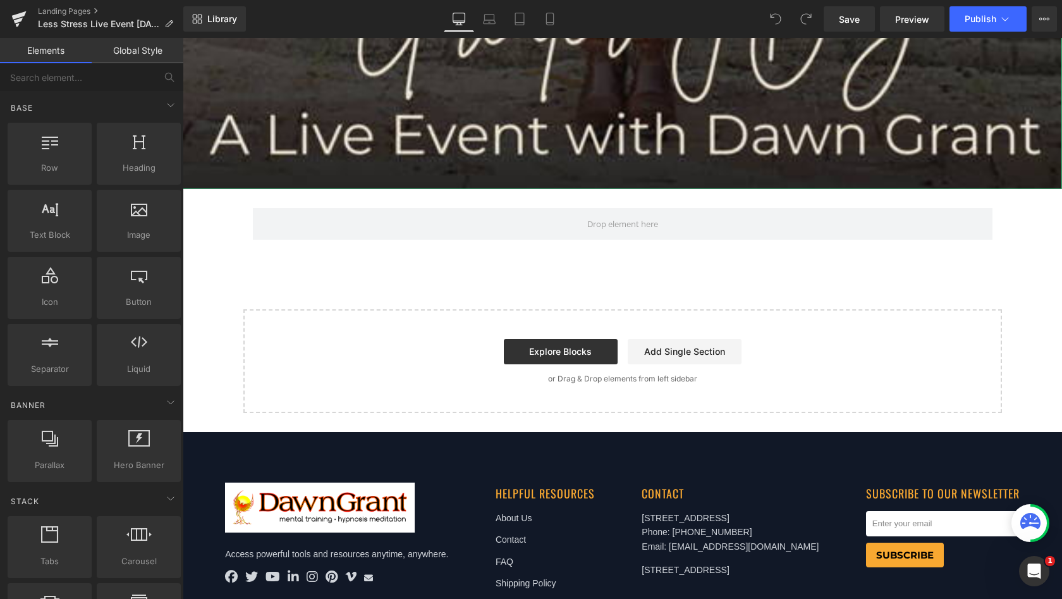
scroll to position [978, 0]
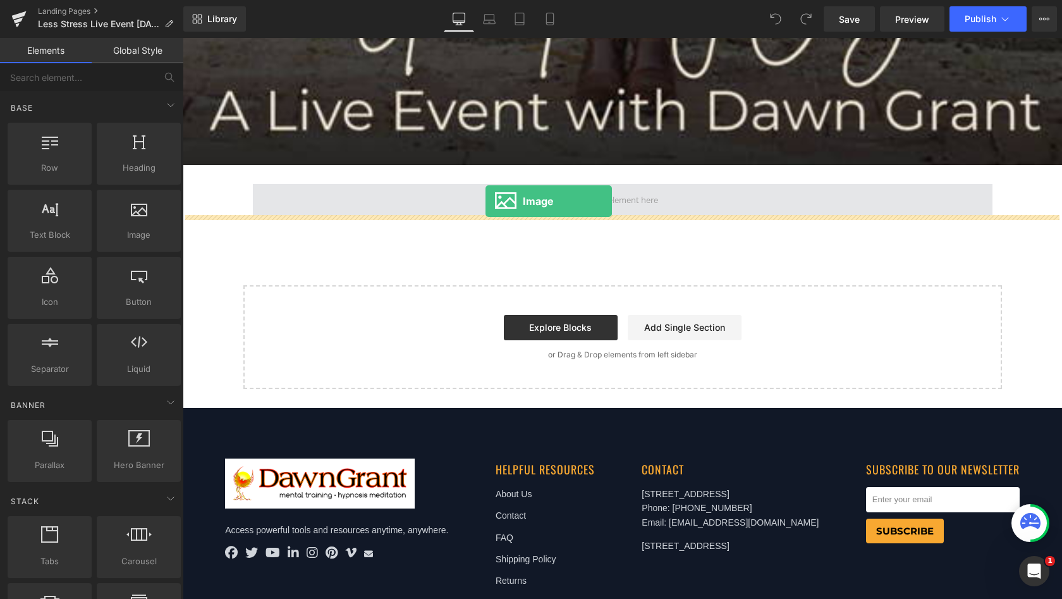
drag, startPoint x: 305, startPoint y: 258, endPoint x: 486, endPoint y: 201, distance: 189.0
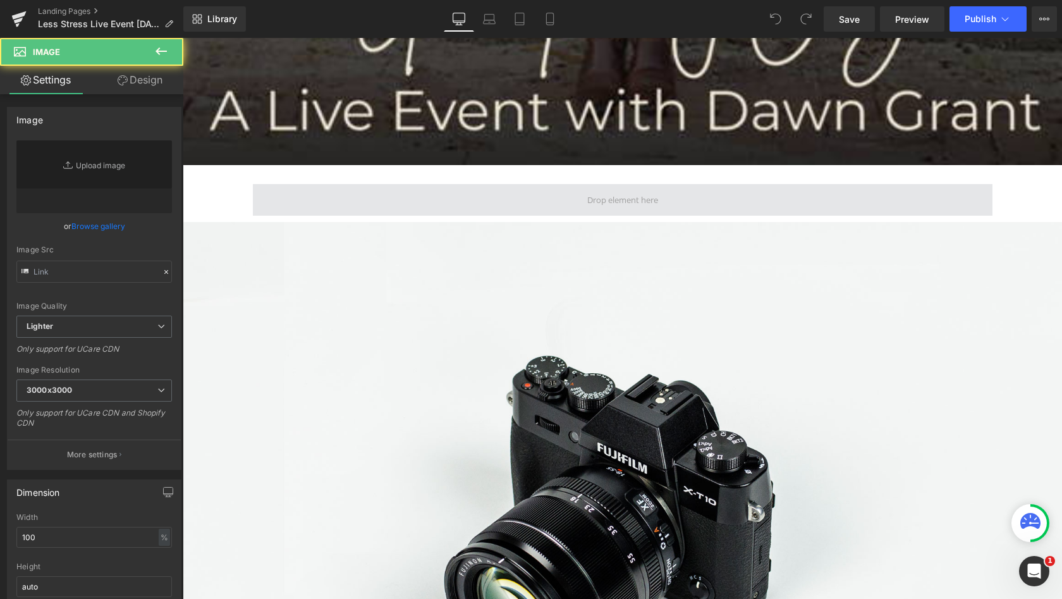
type input "//[DOMAIN_NAME][URL]"
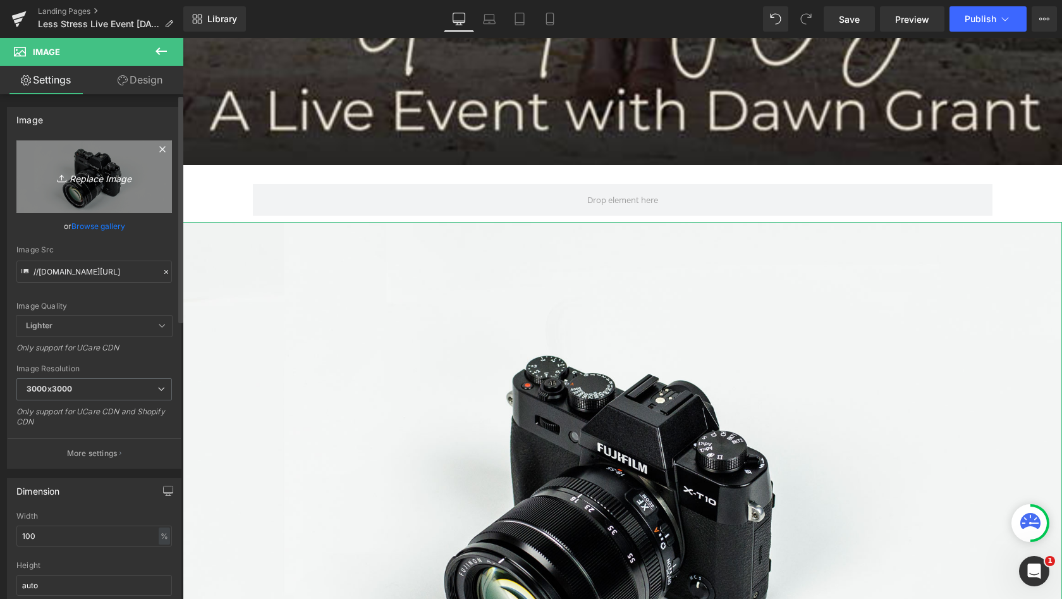
click at [89, 179] on icon "Replace Image" at bounding box center [94, 177] width 101 height 16
type input "C:\fakepath\STFU_YouAreForce.gif"
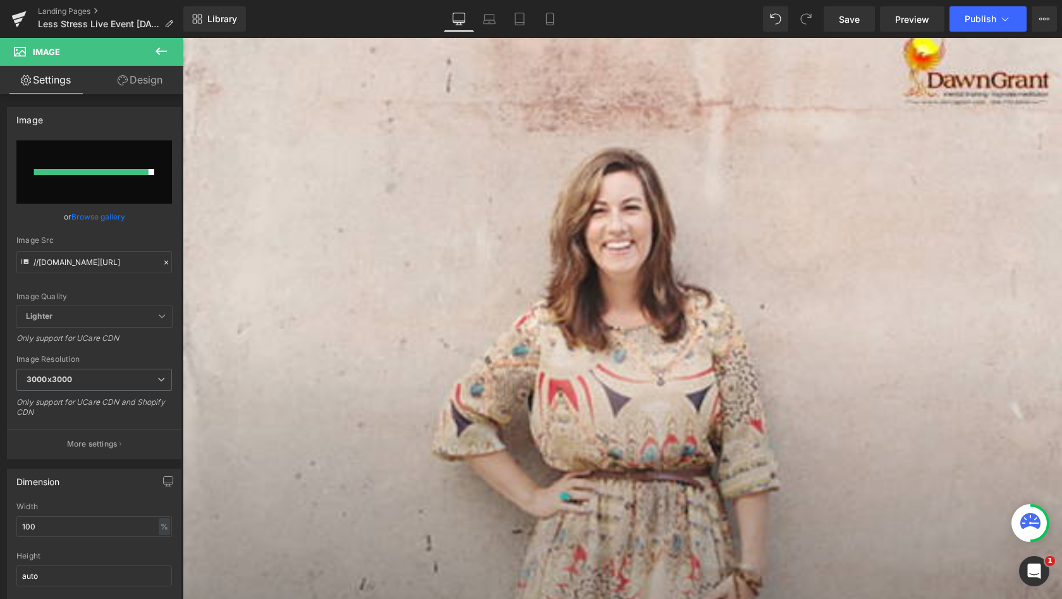
scroll to position [0, 0]
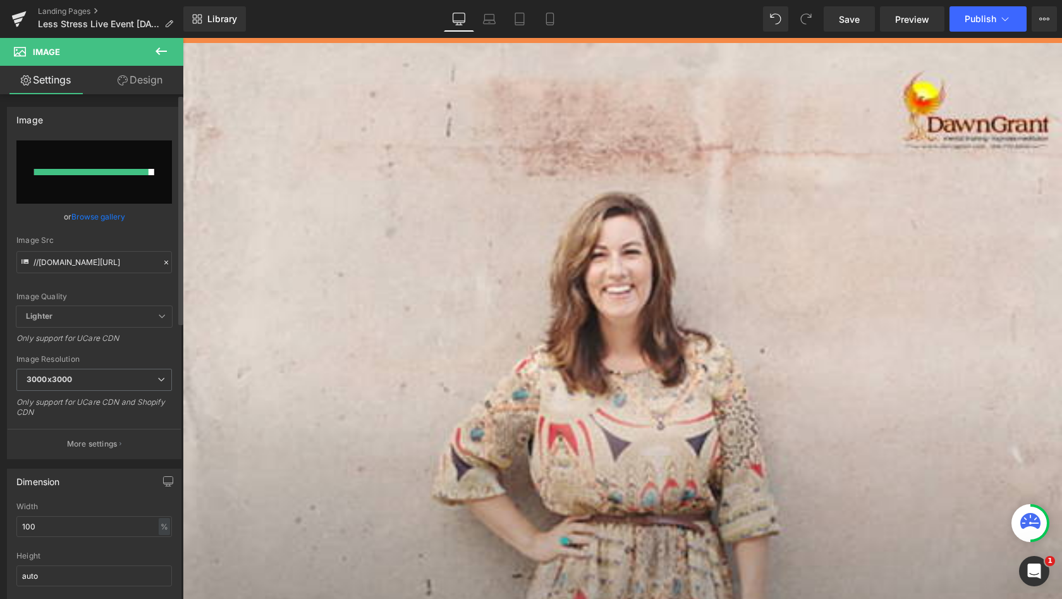
click at [138, 190] on input "file" at bounding box center [94, 171] width 156 height 63
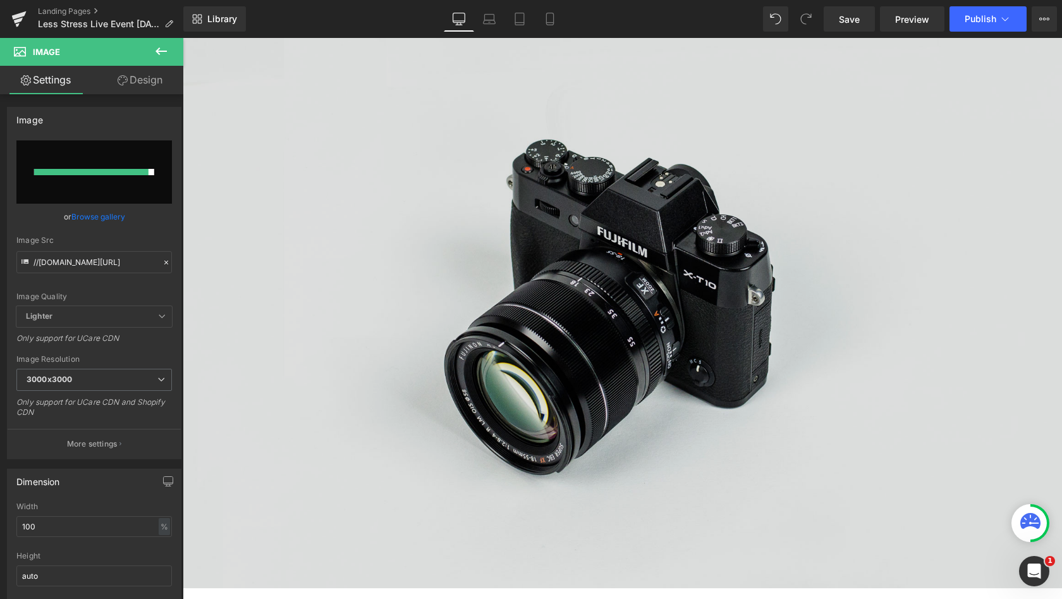
scroll to position [1201, 0]
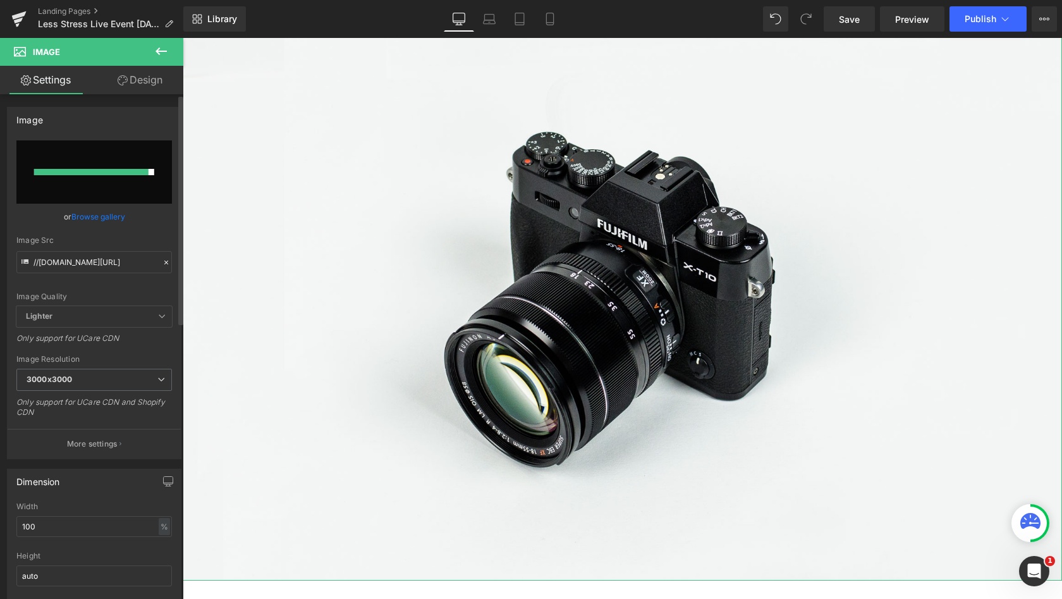
click at [99, 183] on input "file" at bounding box center [94, 171] width 156 height 63
type input "C:\fakepath\STFU_YouAreForce.gif"
click at [154, 384] on span "3000x3000" at bounding box center [94, 380] width 156 height 22
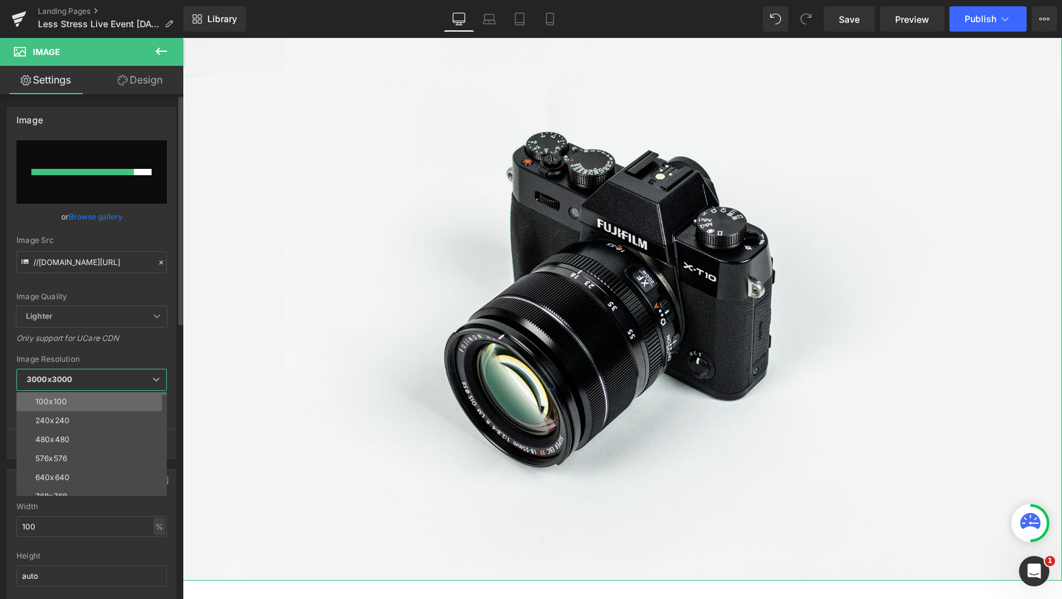
click at [118, 396] on li "100x100" at bounding box center [94, 401] width 156 height 19
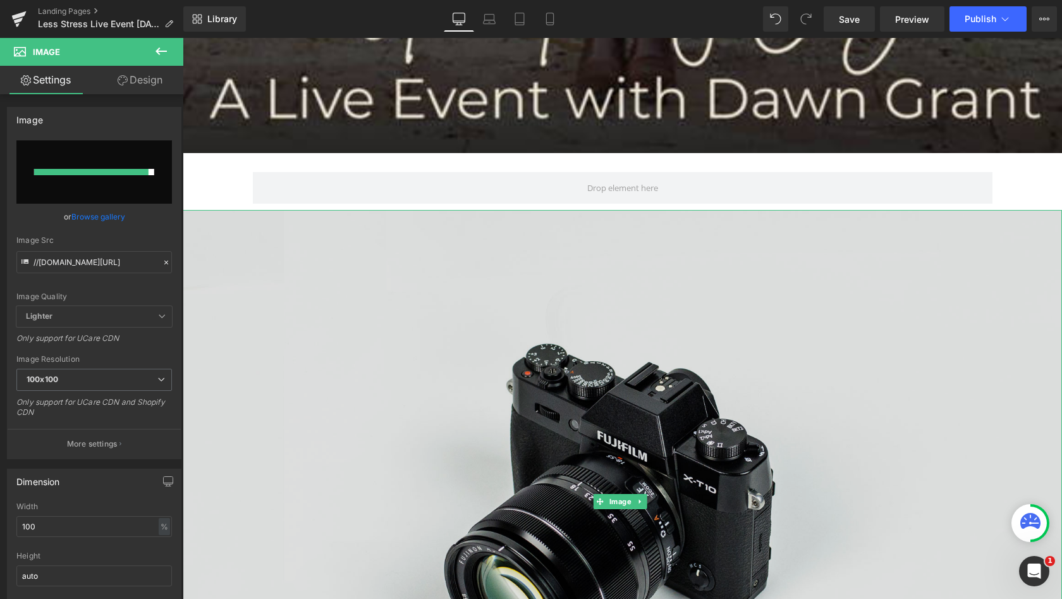
scroll to position [974, 0]
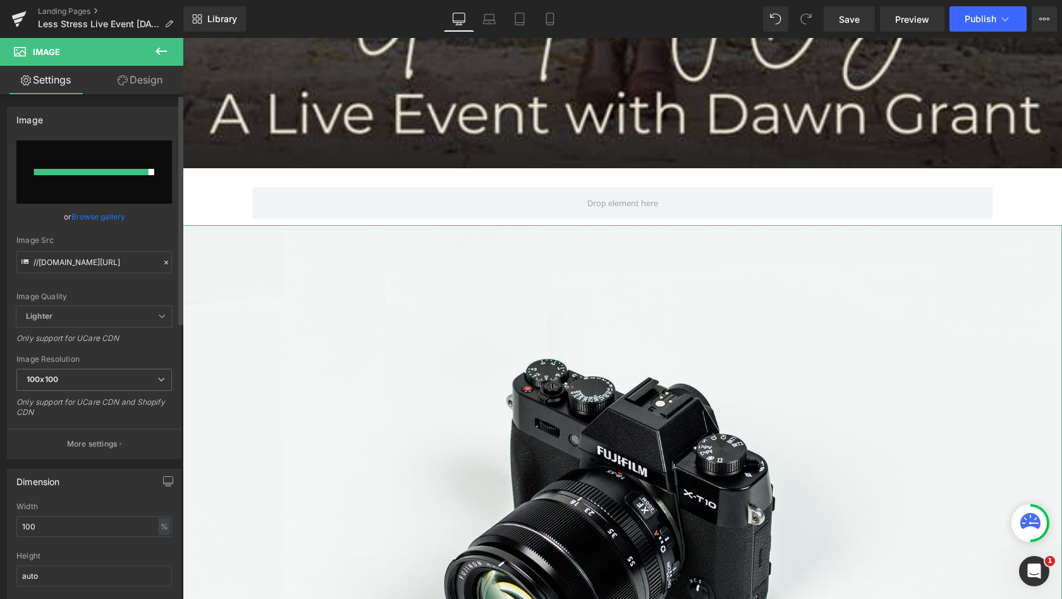
click at [99, 195] on input "file" at bounding box center [94, 171] width 156 height 63
type input "C:\fakepath\STFU_YouAreForce.gif"
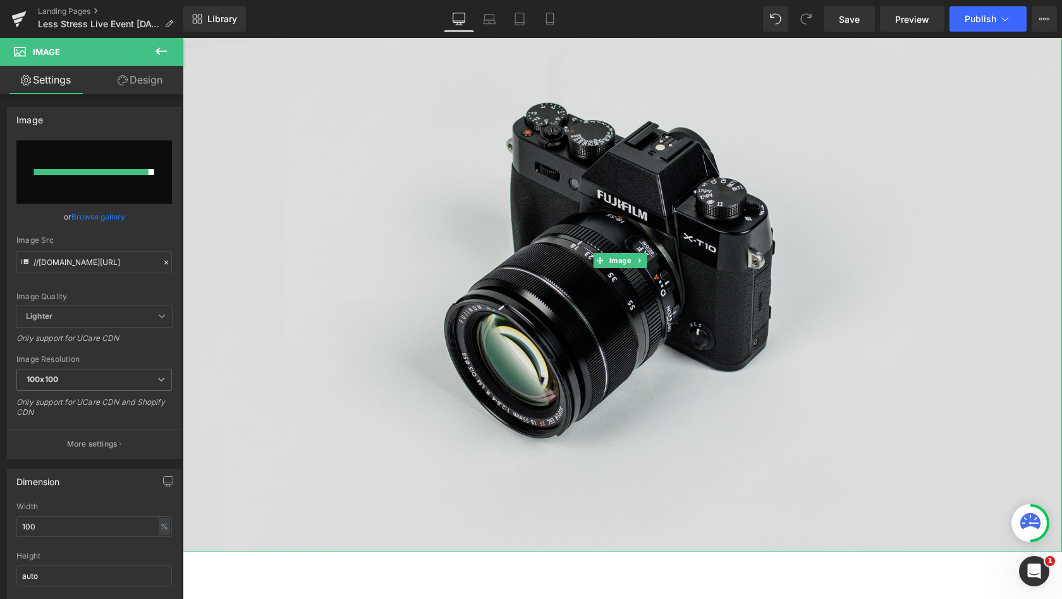
scroll to position [1229, 0]
